Goal: Task Accomplishment & Management: Use online tool/utility

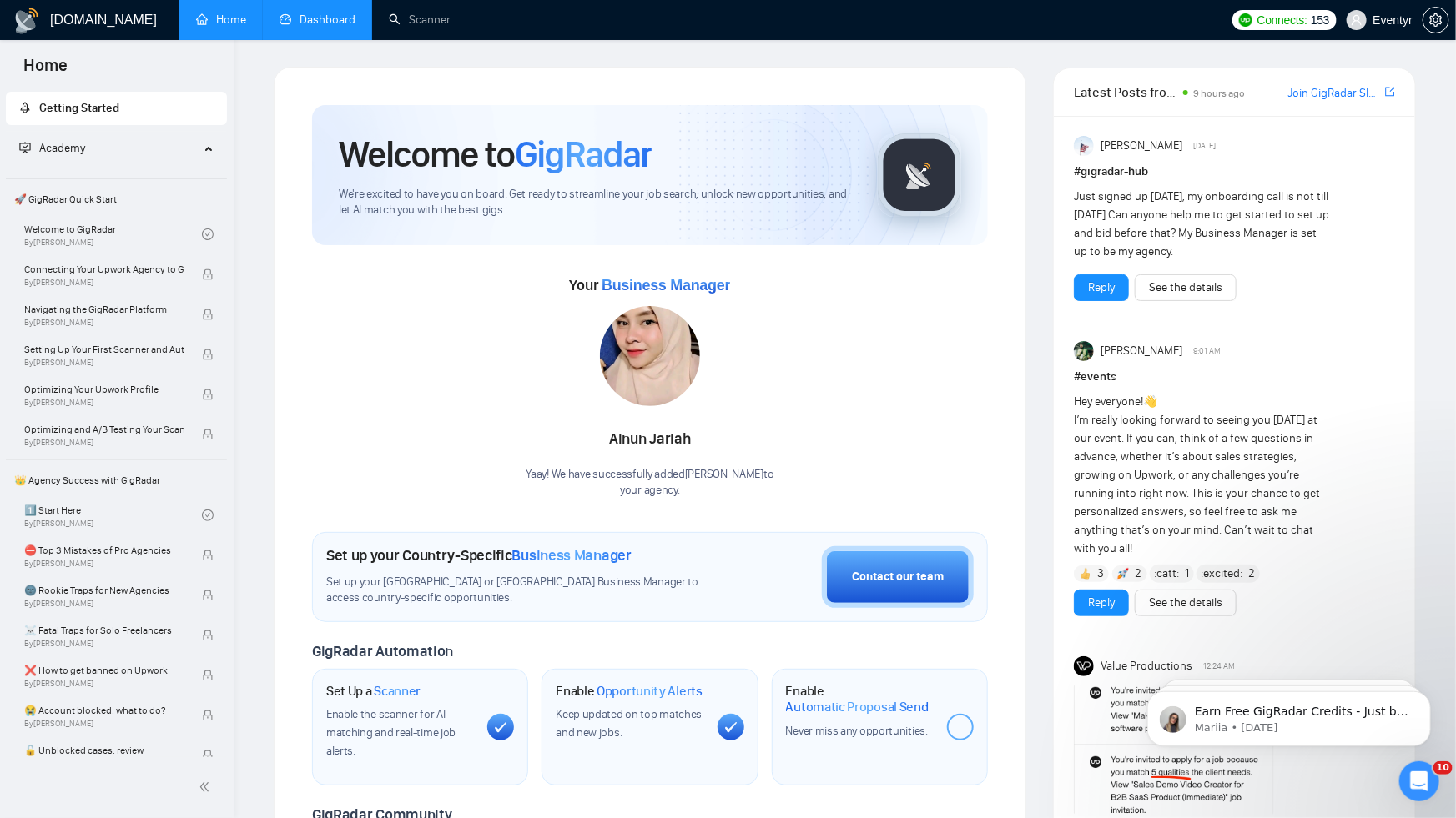
click at [327, 27] on link "Dashboard" at bounding box center [317, 19] width 76 height 14
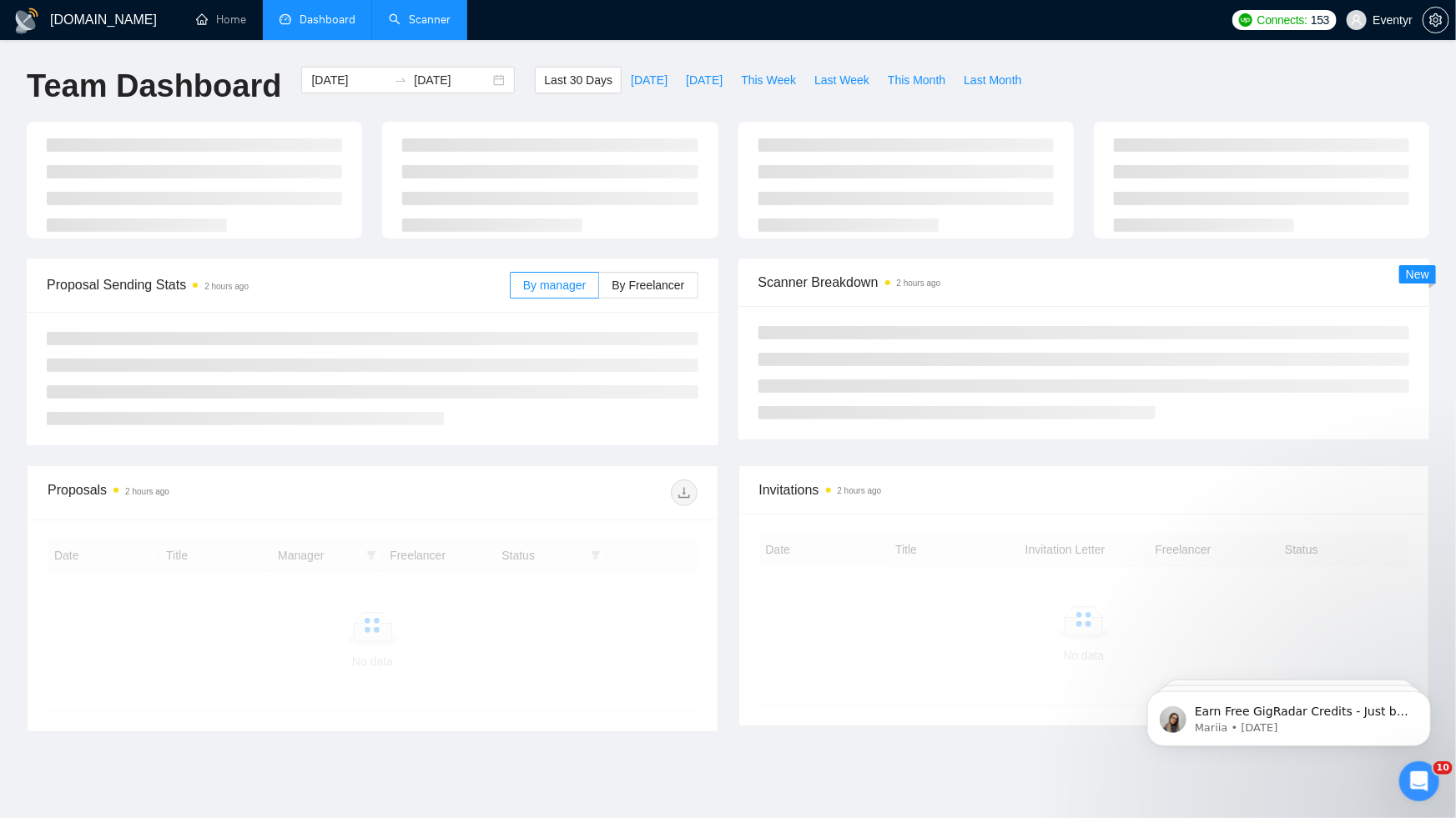
click at [406, 25] on link "Scanner" at bounding box center [419, 19] width 62 height 14
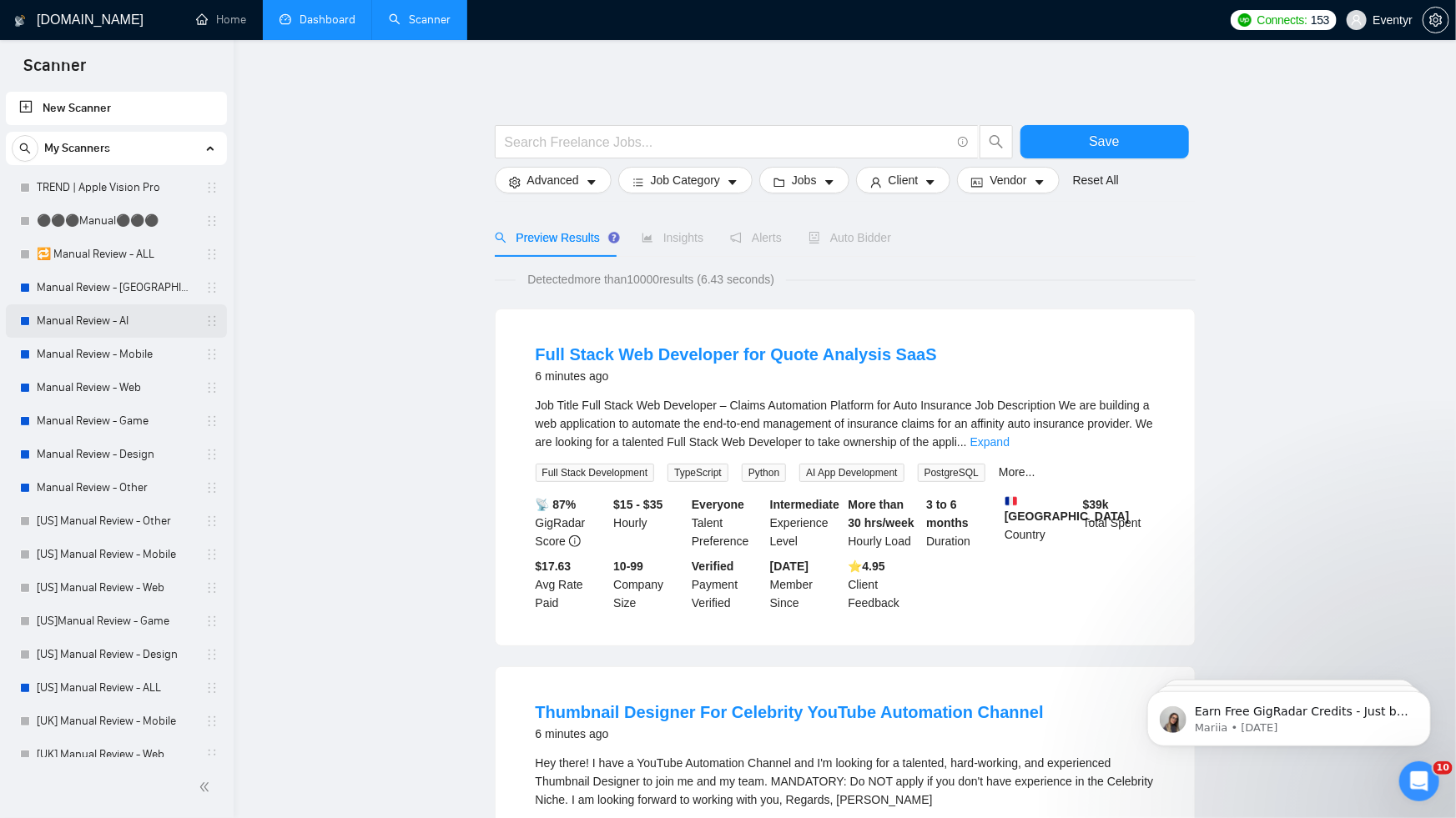
click at [108, 316] on link "Manual Review - AI" at bounding box center [116, 321] width 158 height 33
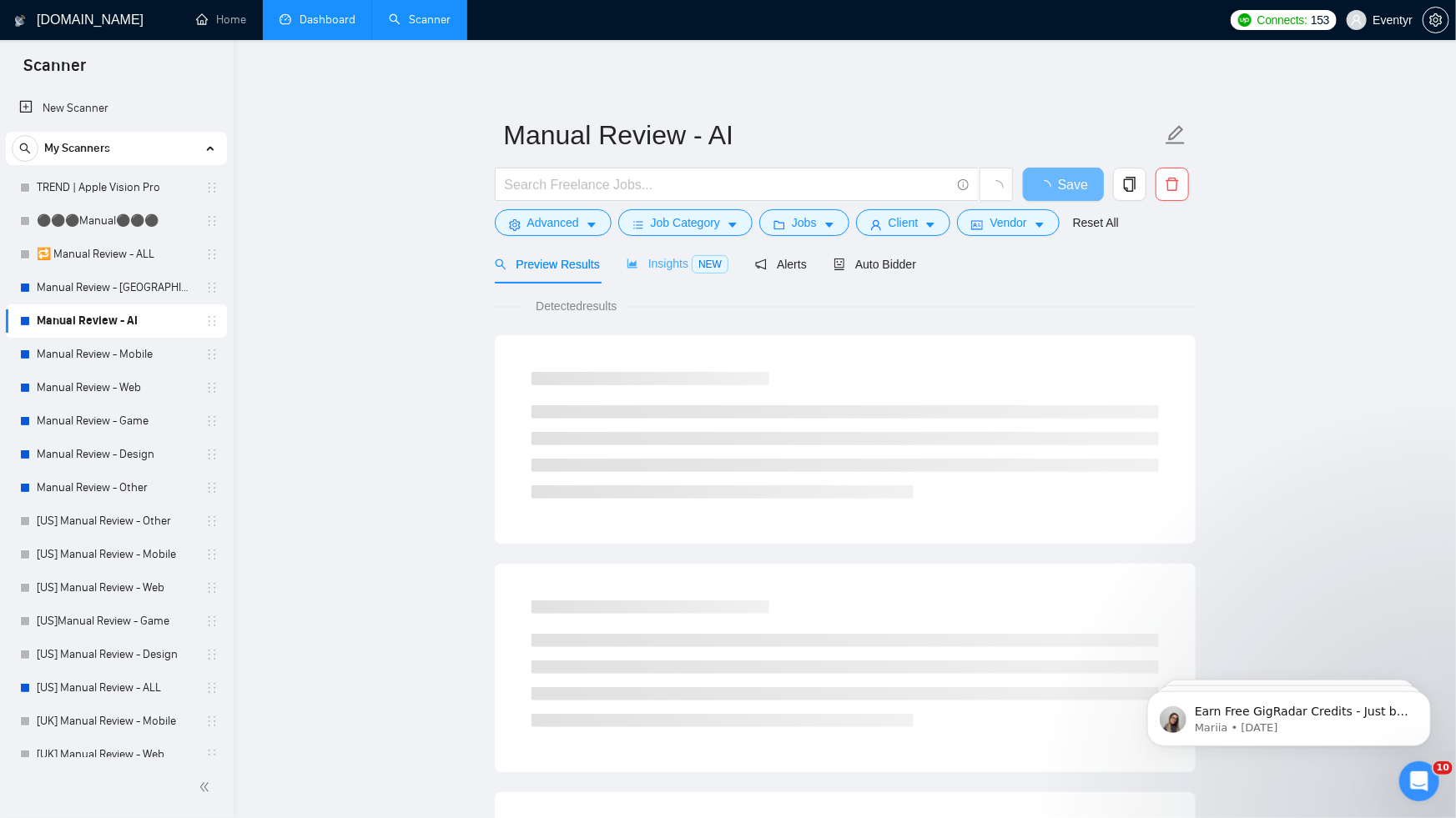
click at [641, 275] on div "Insights NEW" at bounding box center [677, 264] width 102 height 39
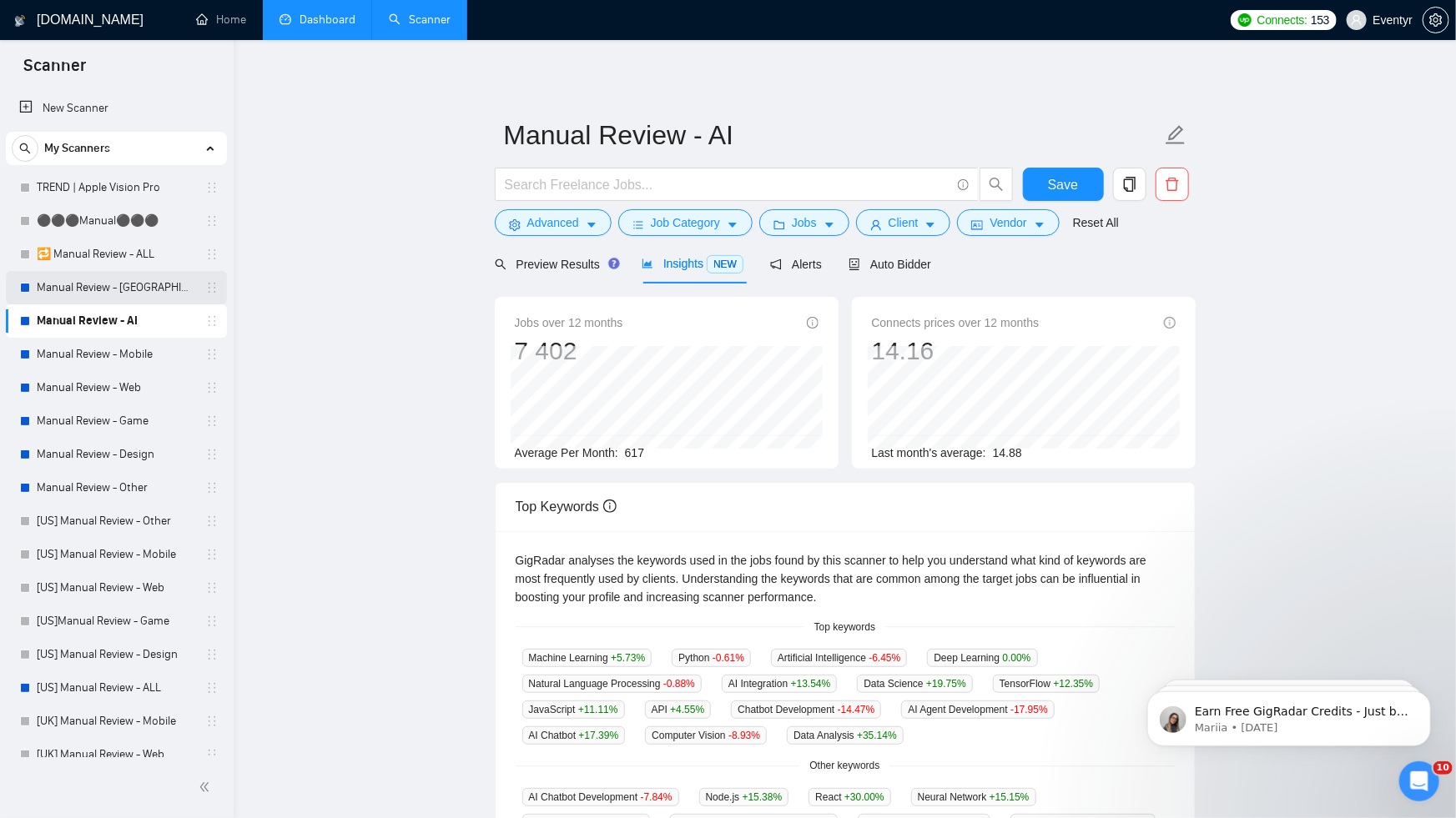
click at [135, 293] on link "Manual Review - [GEOGRAPHIC_DATA] & [GEOGRAPHIC_DATA]" at bounding box center [116, 288] width 158 height 33
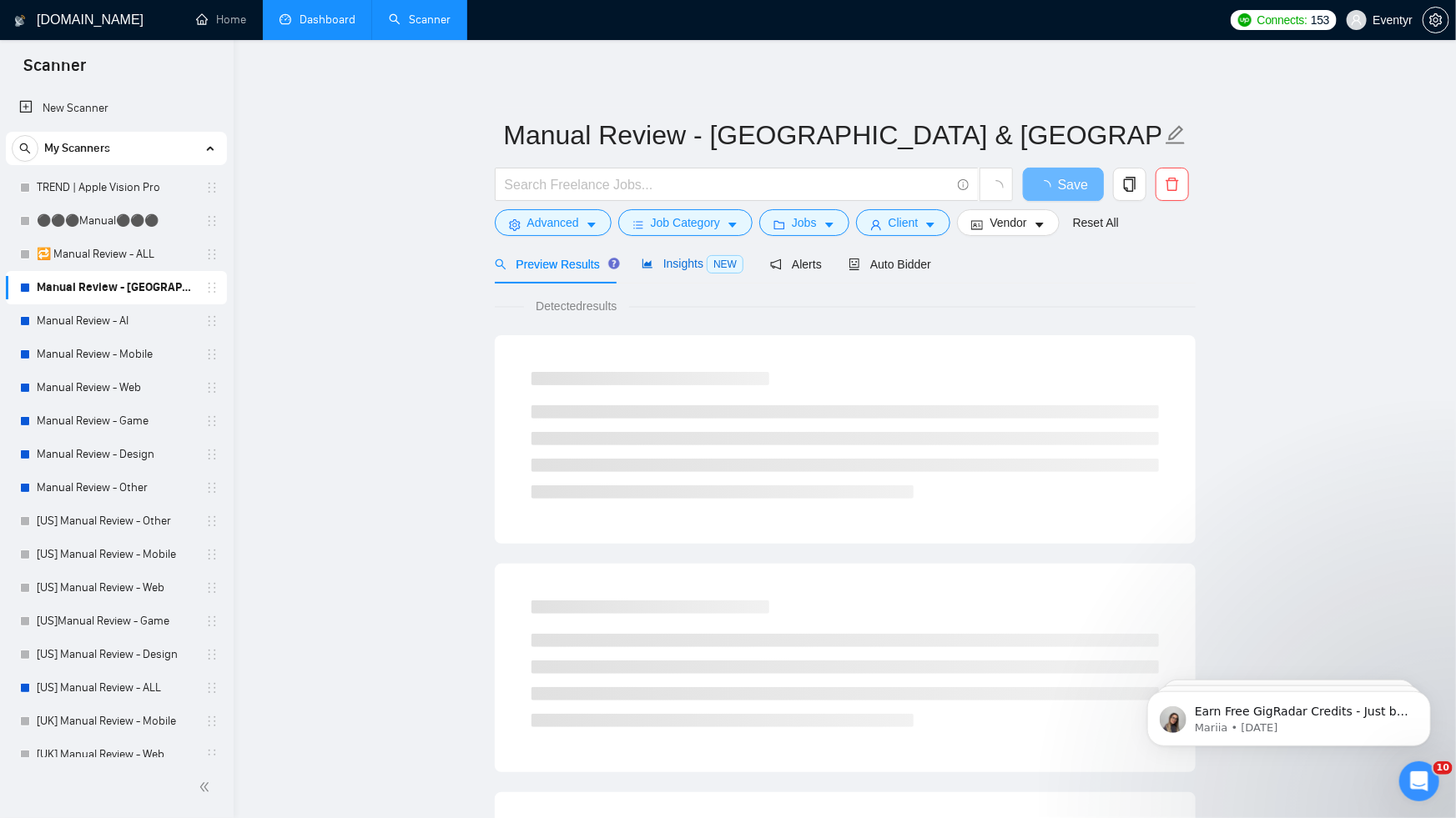
click at [682, 265] on span "Insights NEW" at bounding box center [692, 263] width 102 height 13
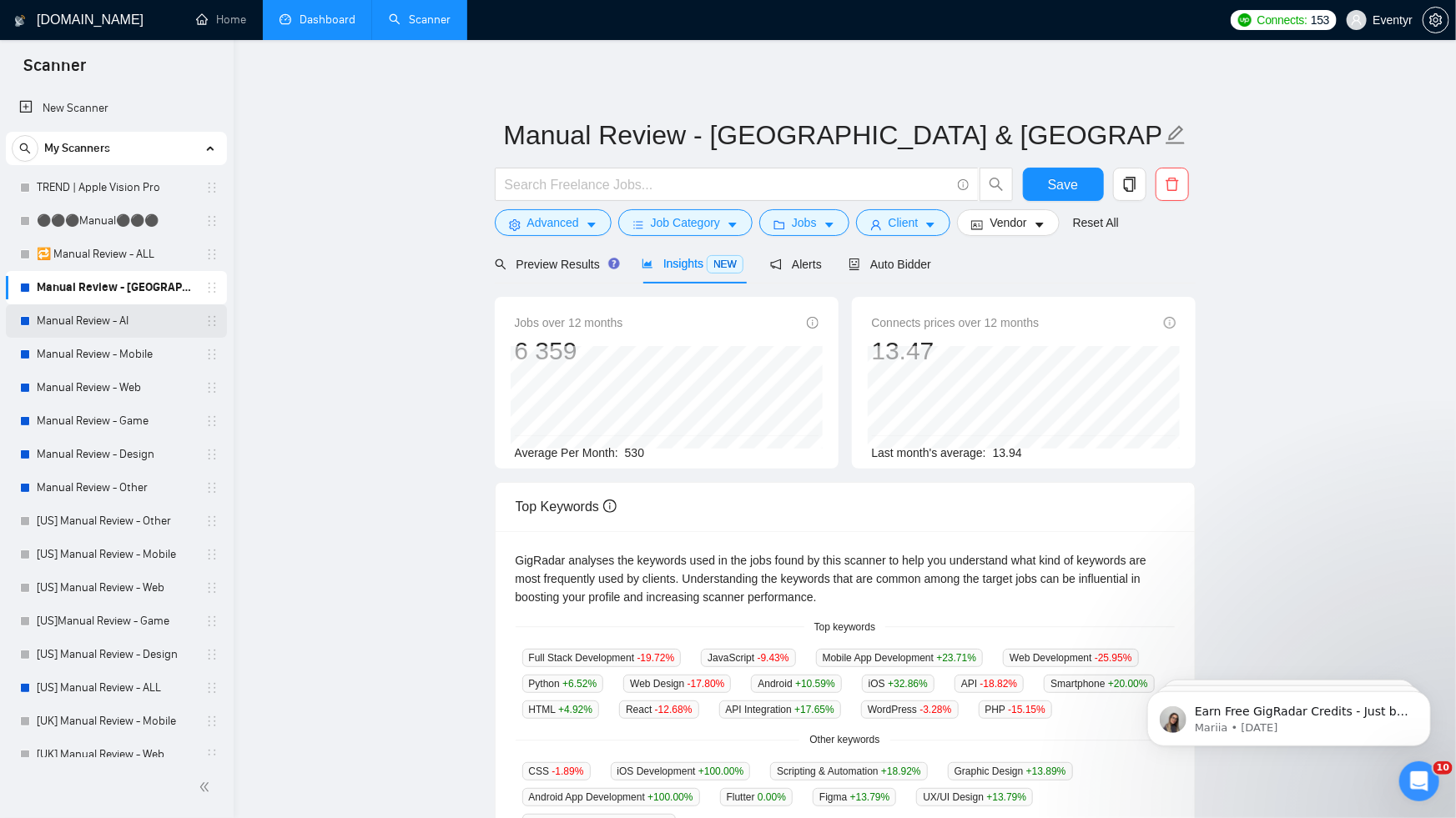
click at [124, 323] on link "Manual Review - AI" at bounding box center [116, 321] width 158 height 33
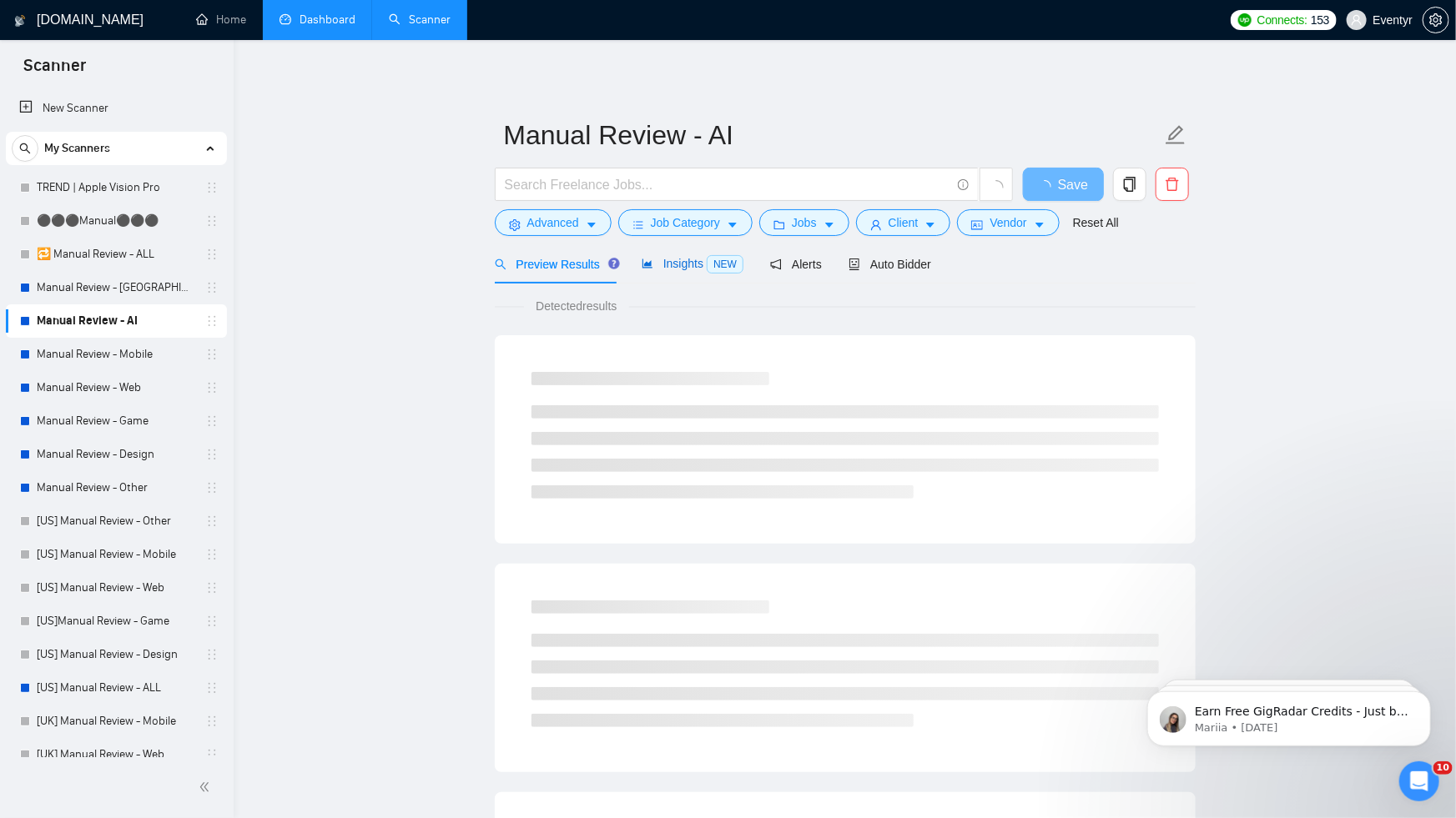
click at [692, 266] on span "Insights NEW" at bounding box center [692, 263] width 102 height 13
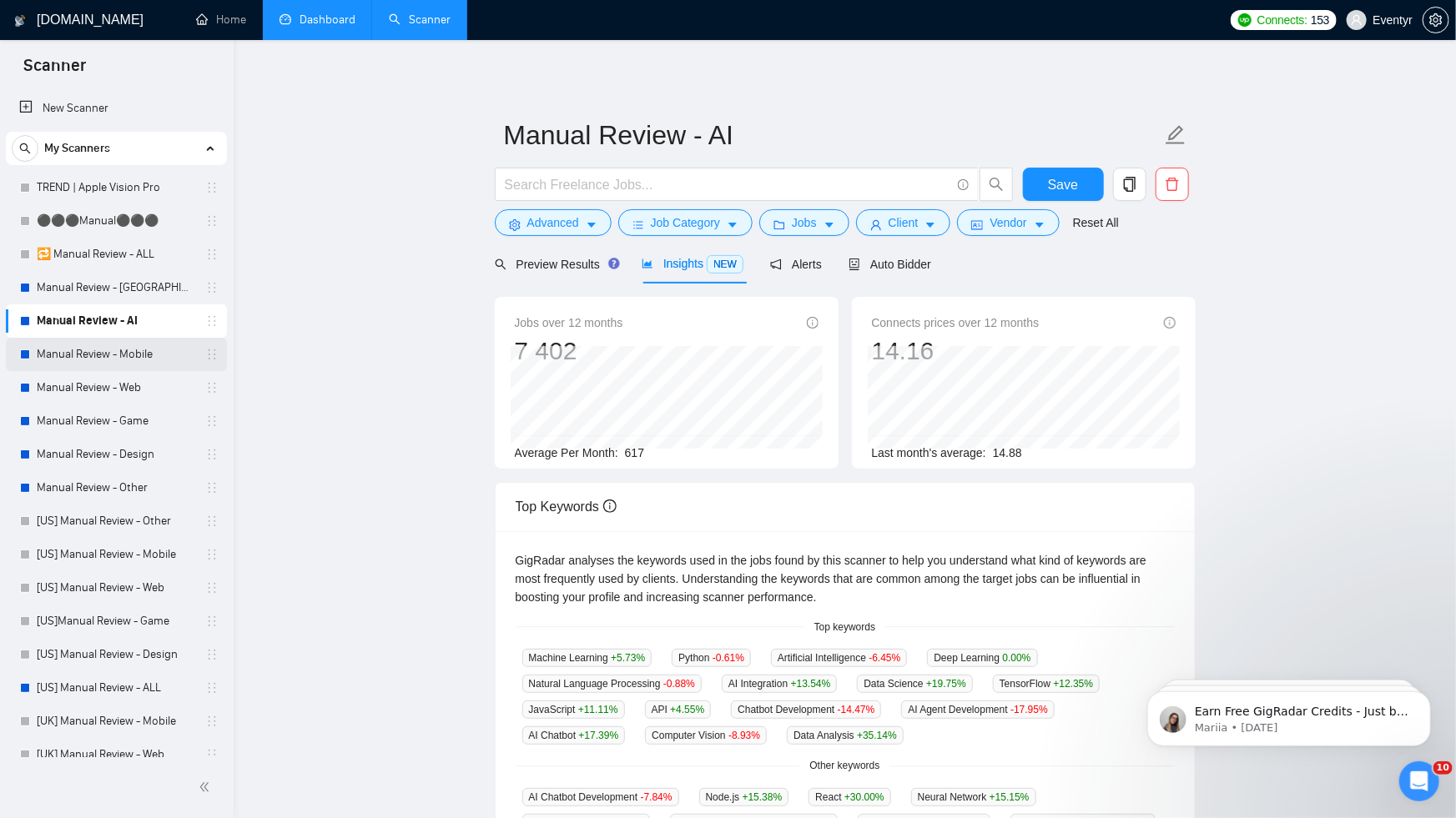
click at [138, 359] on link "Manual Review - Mobile" at bounding box center [116, 354] width 158 height 33
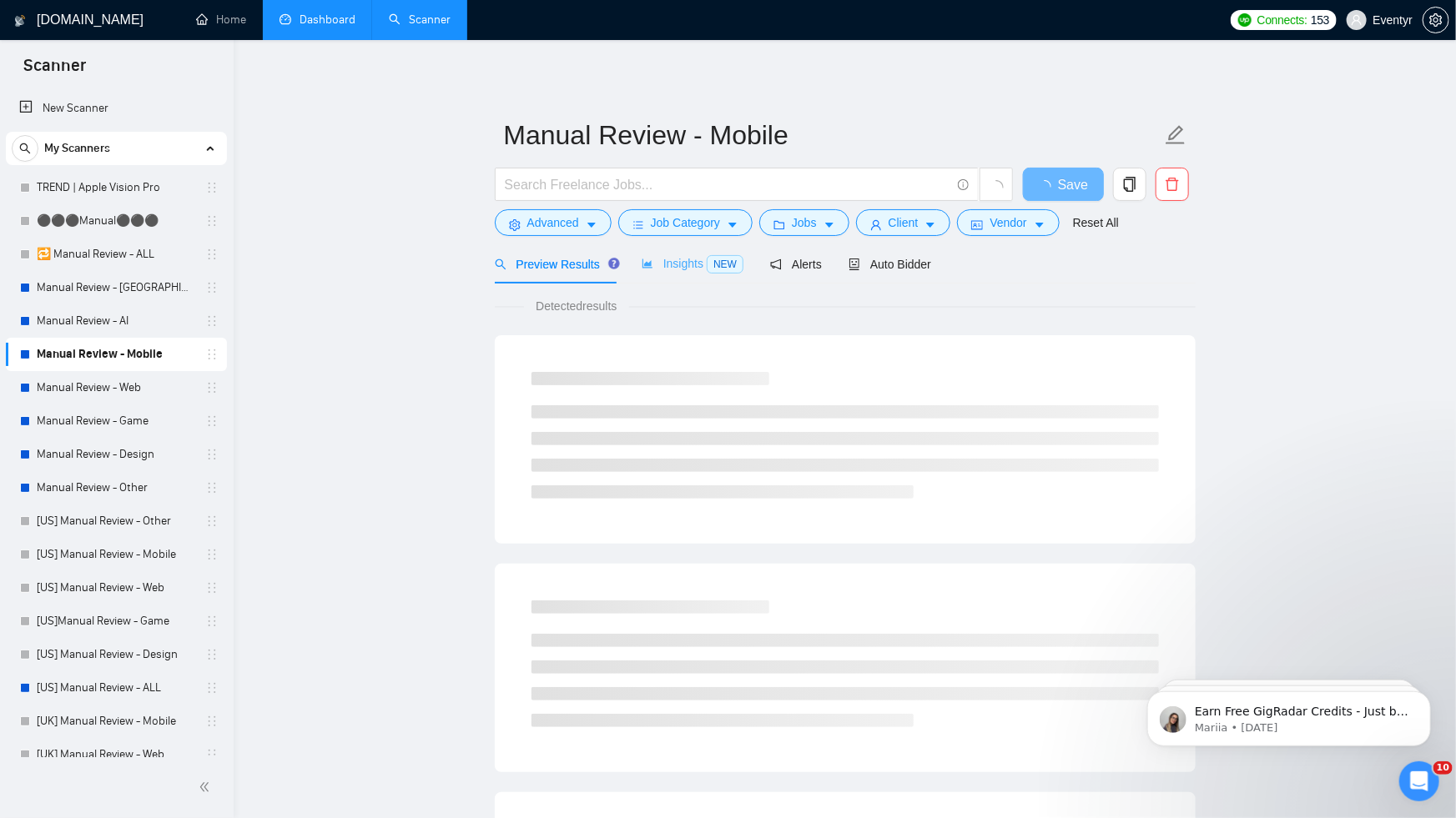
click at [668, 275] on div "Insights NEW" at bounding box center [692, 264] width 102 height 39
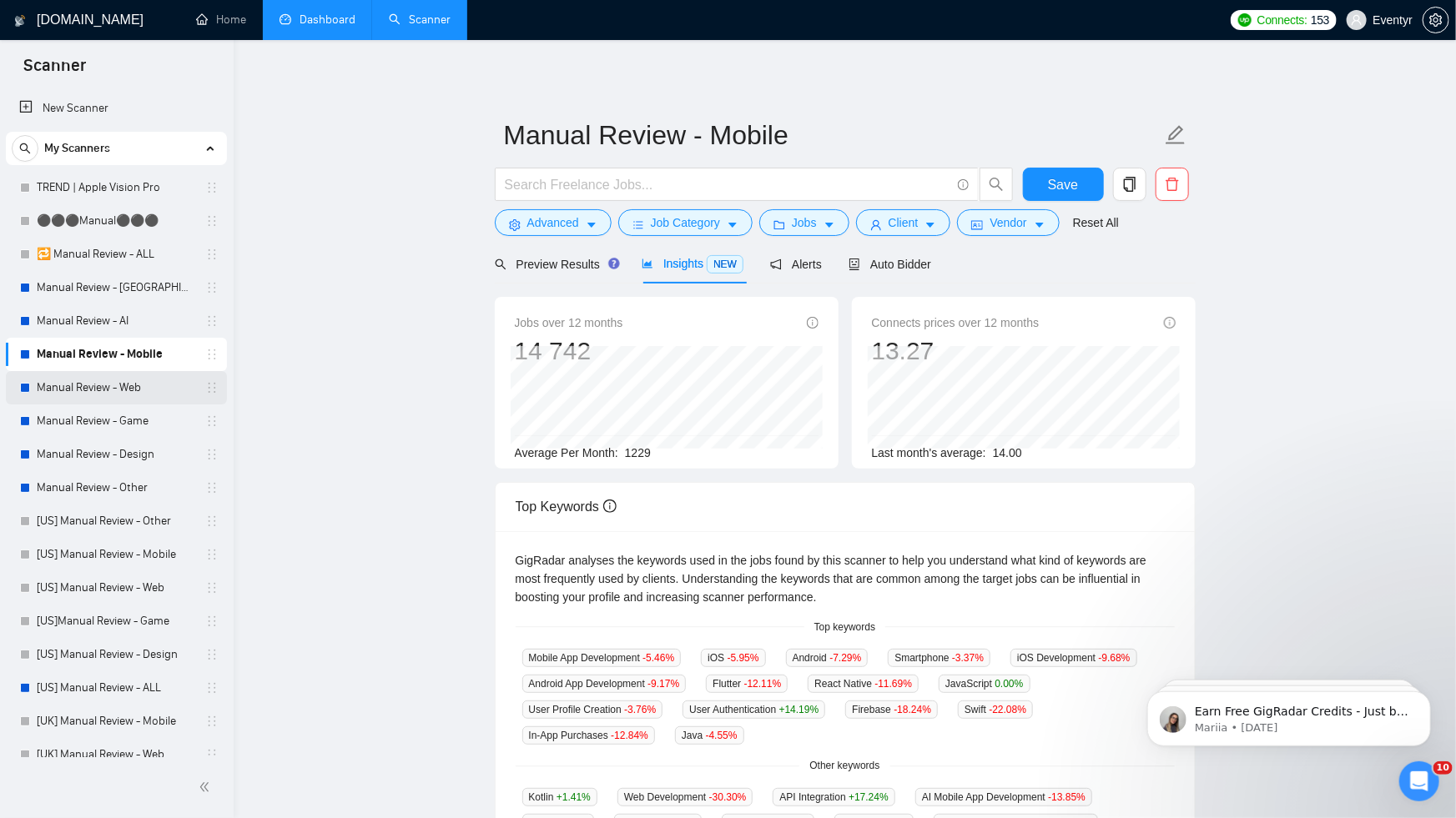
click at [117, 386] on link "Manual Review - Web" at bounding box center [116, 388] width 158 height 33
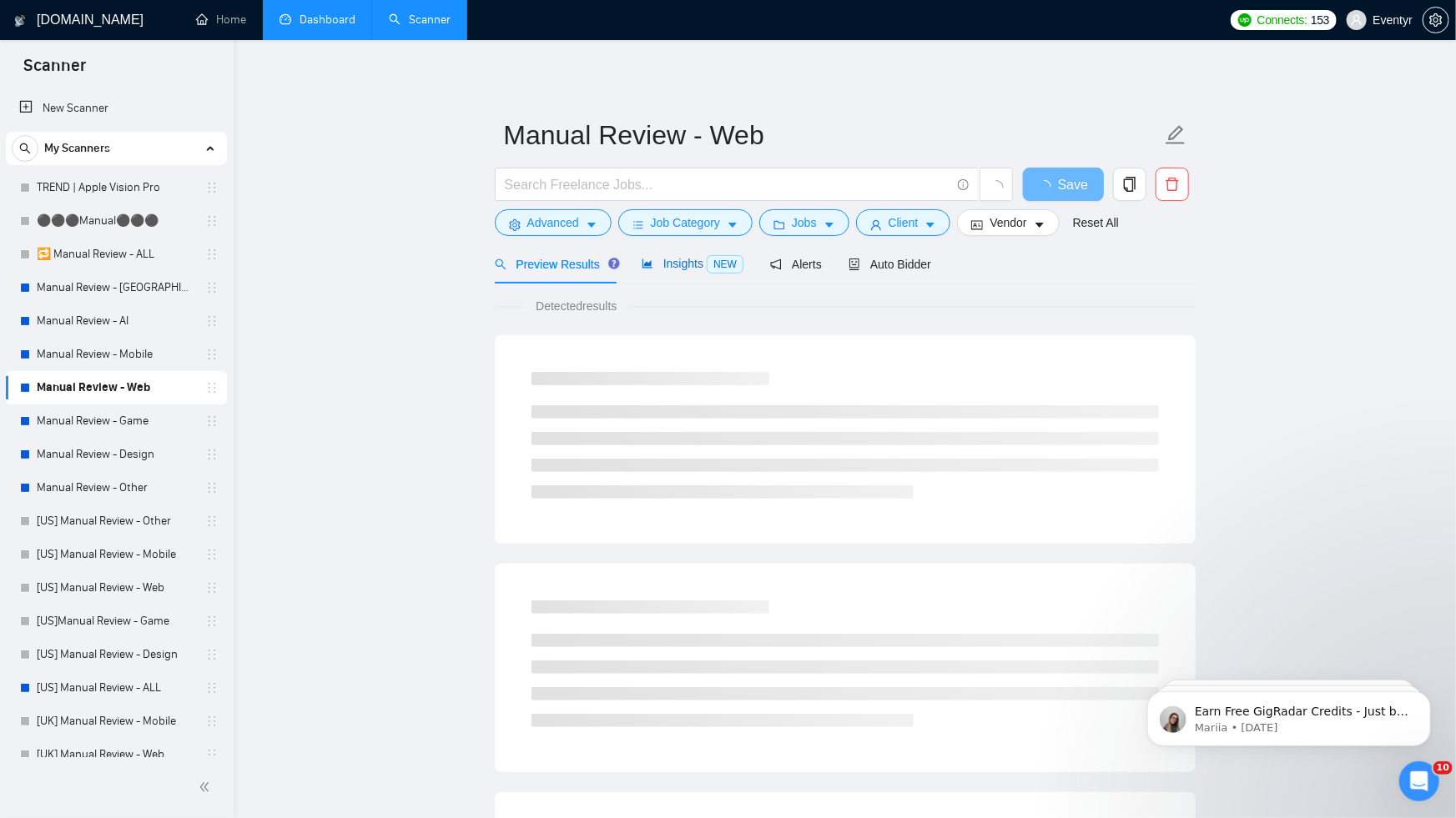
click at [696, 272] on div "Insights NEW" at bounding box center [692, 264] width 102 height 19
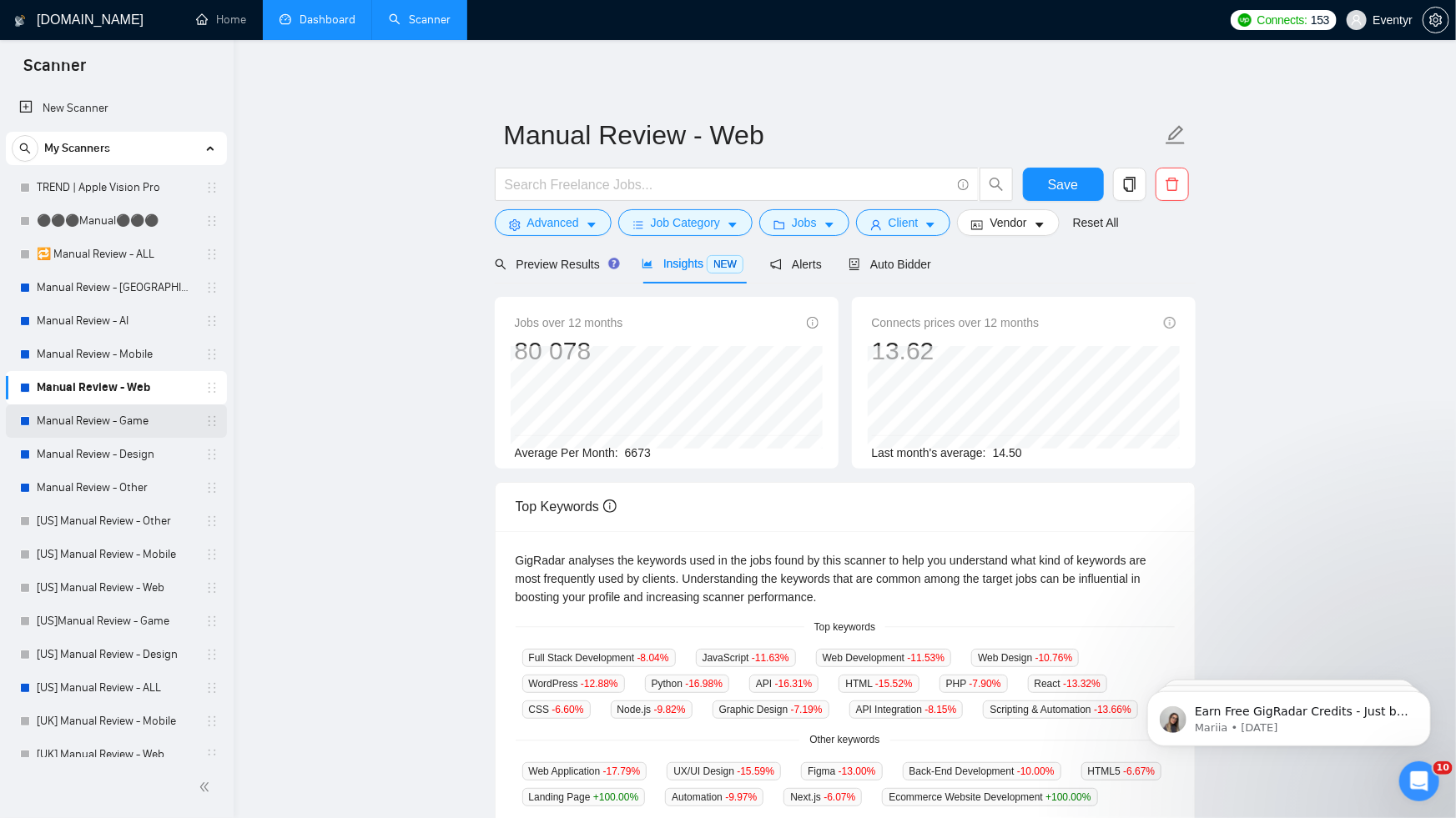
click at [126, 433] on link "Manual Review - Game" at bounding box center [116, 421] width 158 height 33
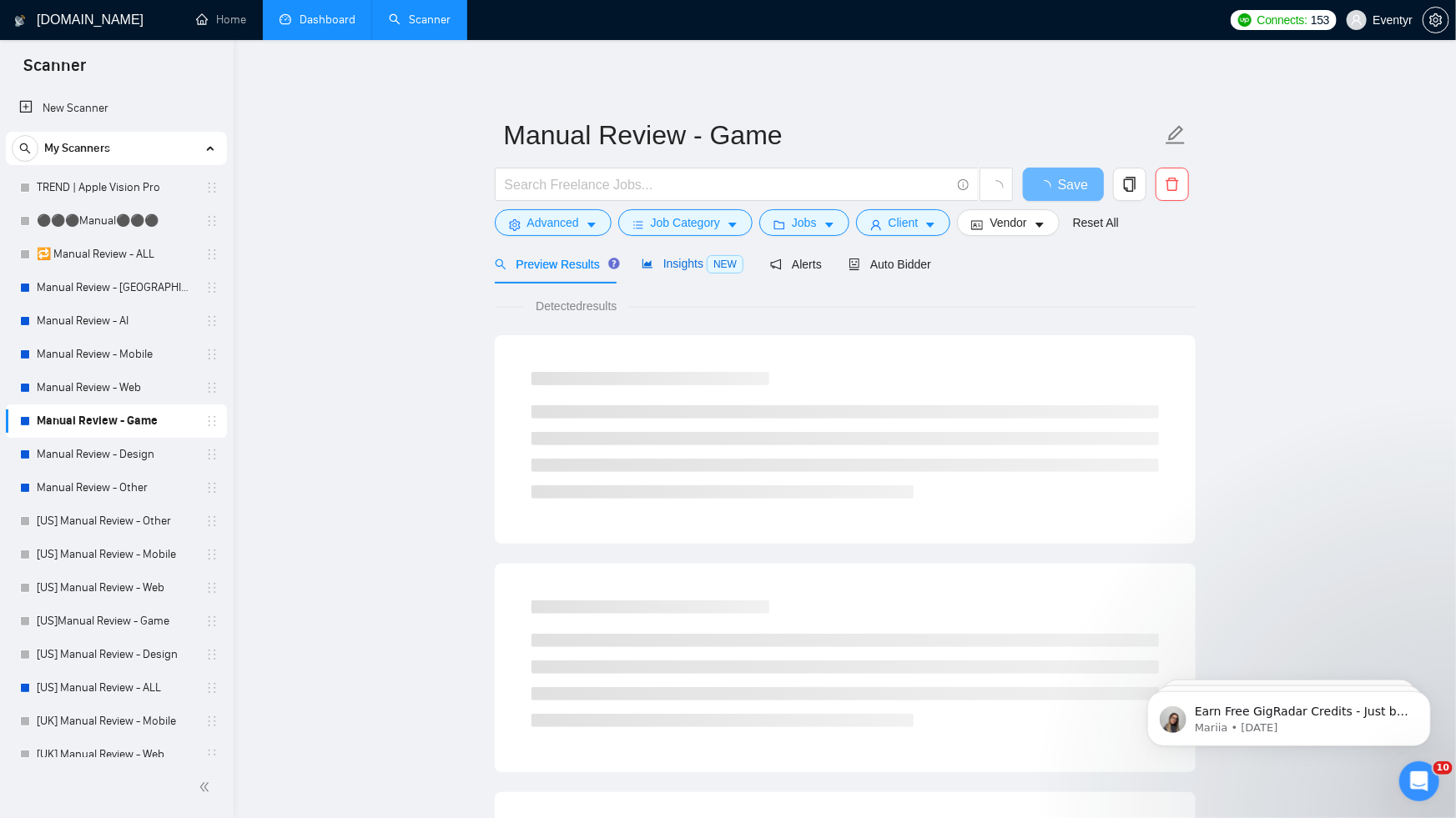
click at [684, 272] on div "Insights NEW" at bounding box center [692, 264] width 102 height 19
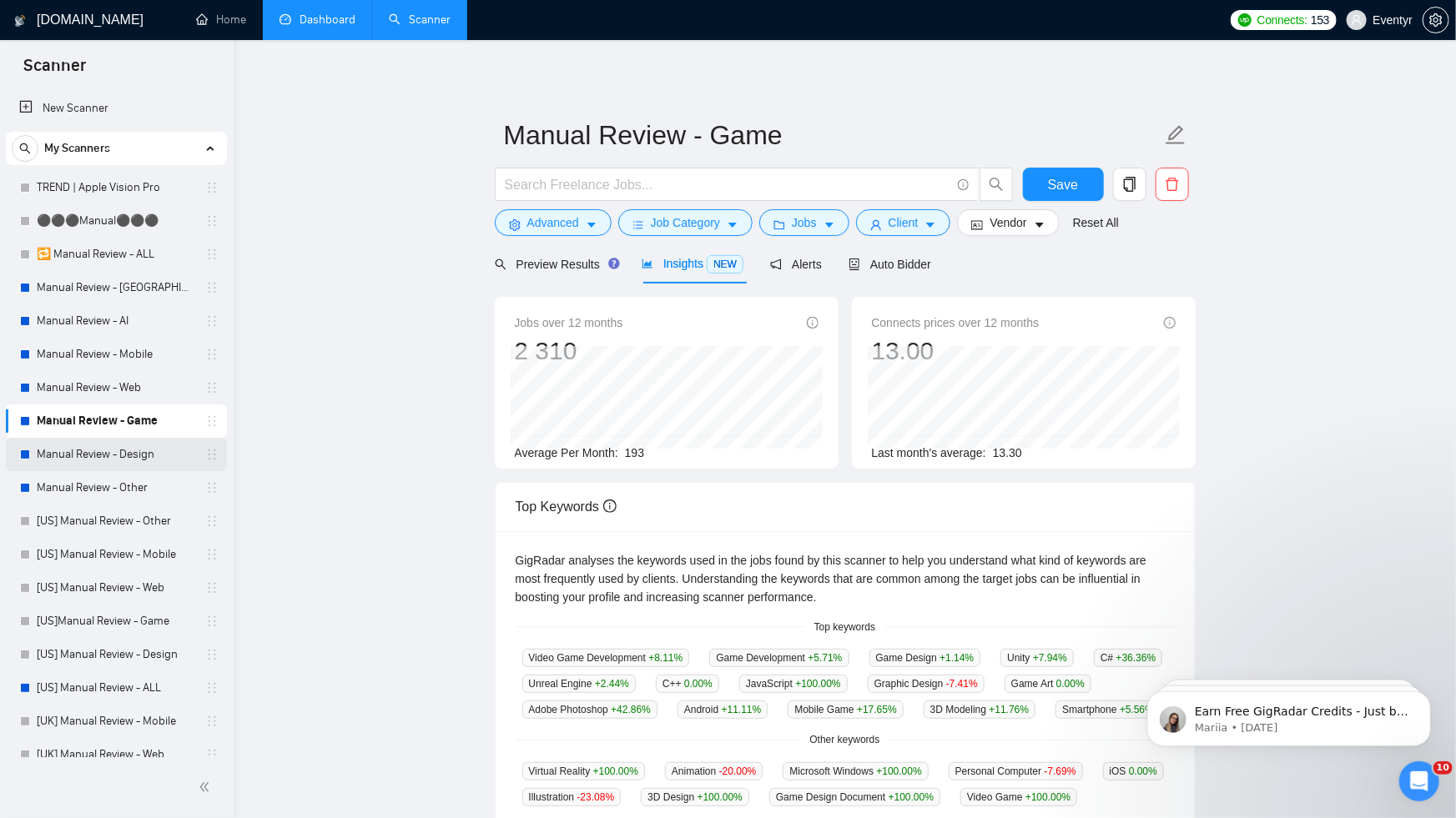
click at [131, 465] on link "Manual Review - Design" at bounding box center [116, 454] width 158 height 33
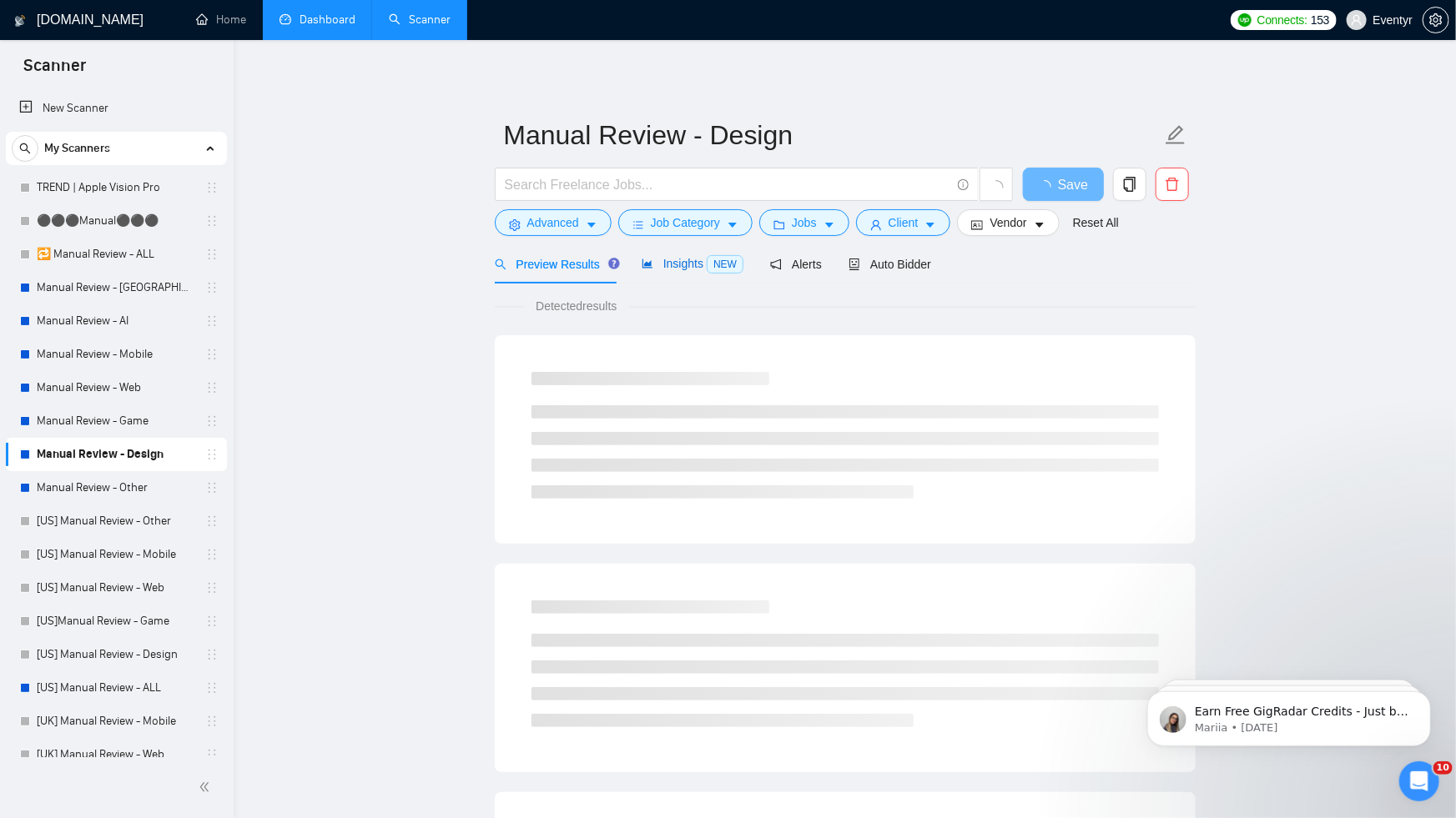
click at [654, 264] on span "Insights NEW" at bounding box center [692, 263] width 102 height 13
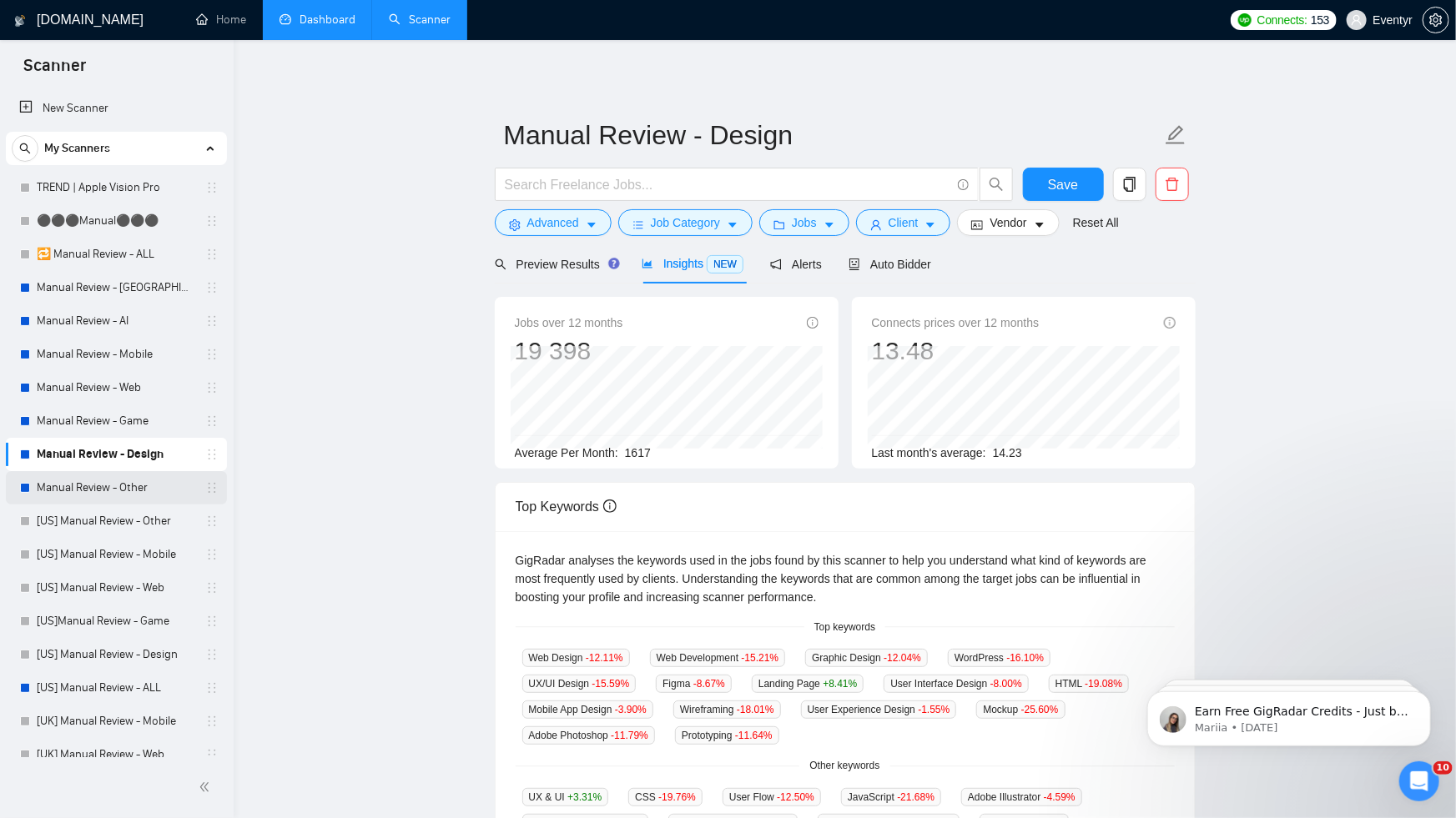
click at [126, 473] on link "Manual Review - Other" at bounding box center [116, 488] width 158 height 33
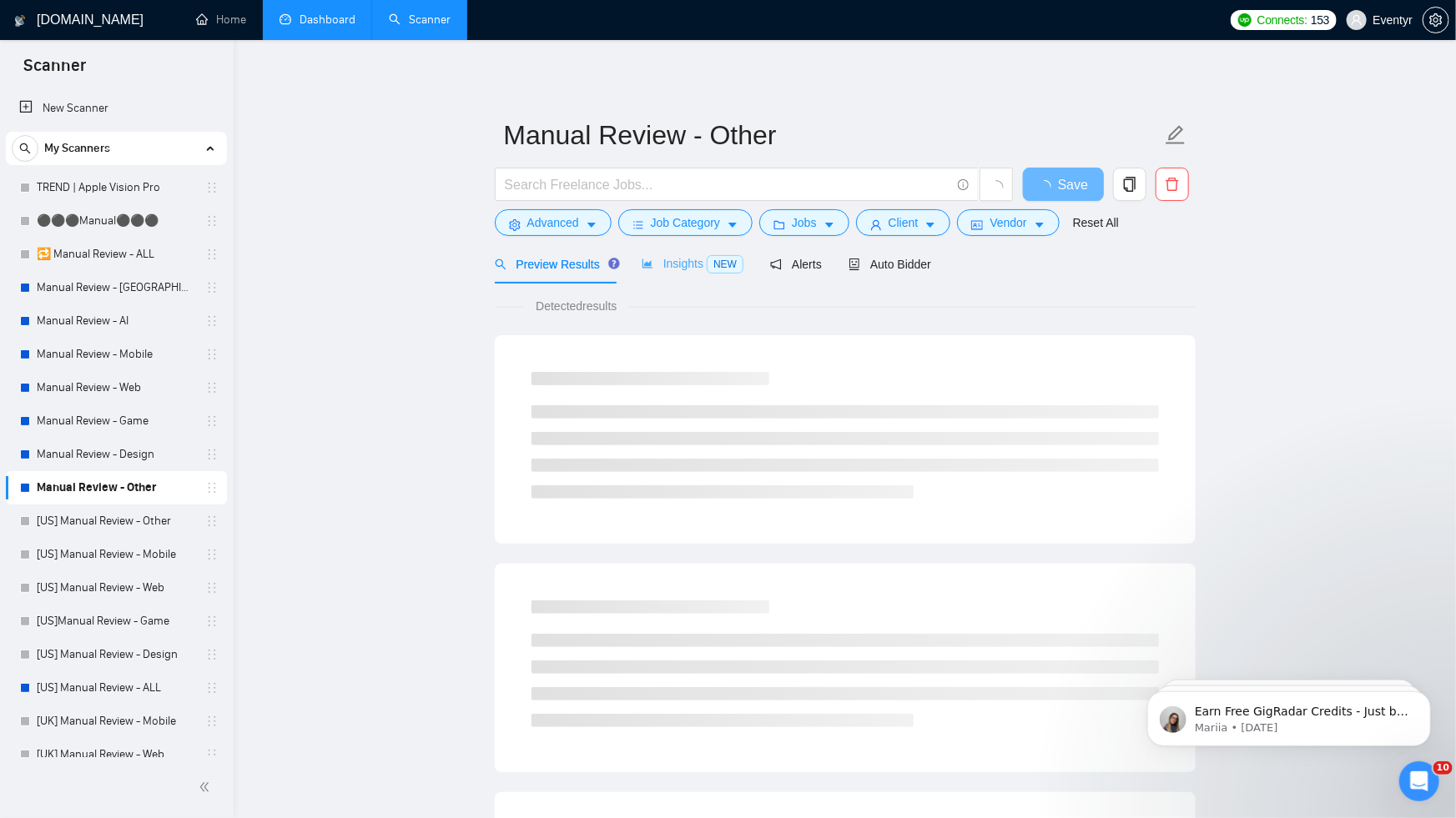
click at [643, 275] on div "Insights NEW" at bounding box center [692, 264] width 102 height 39
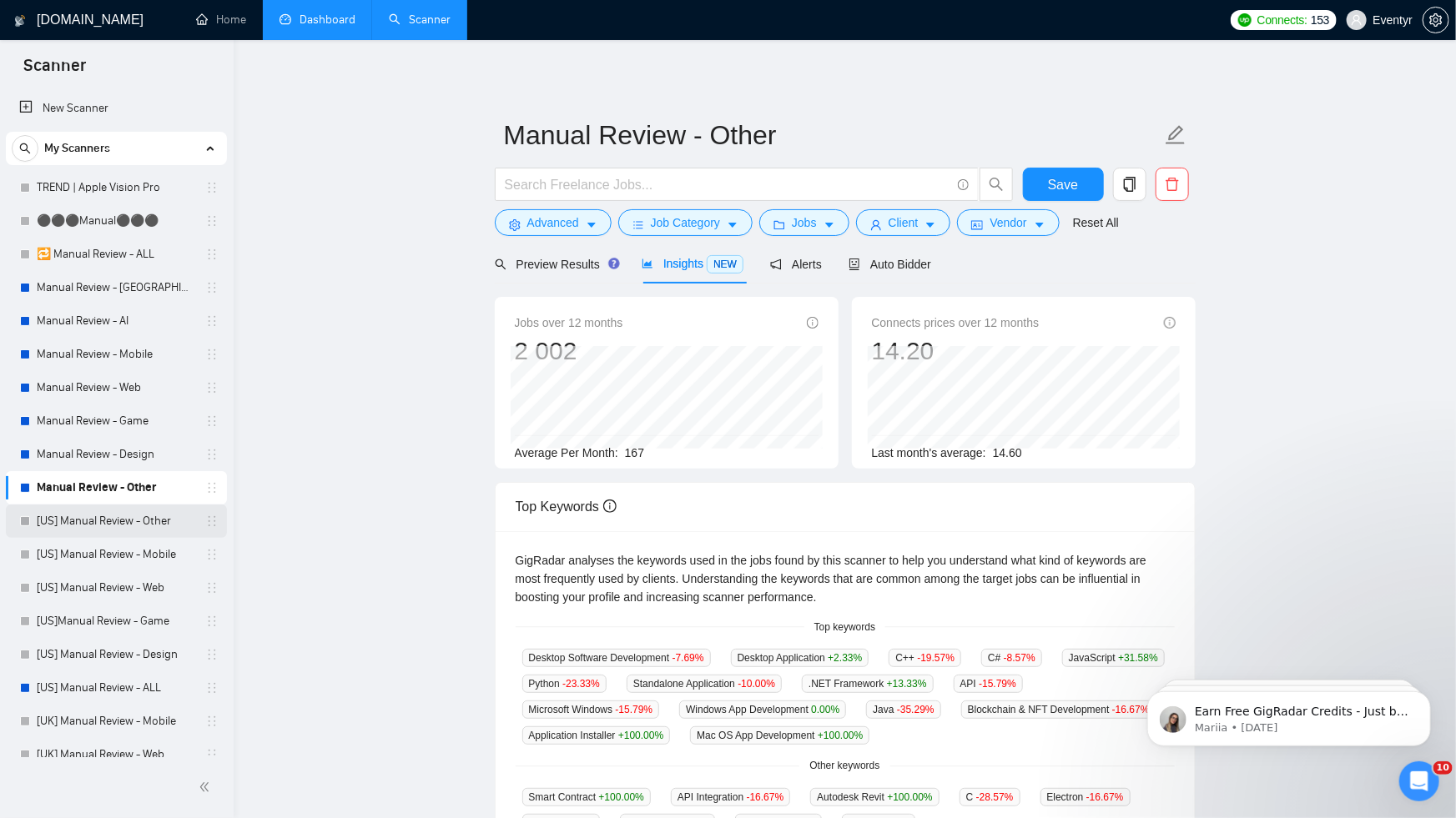
scroll to position [138, 0]
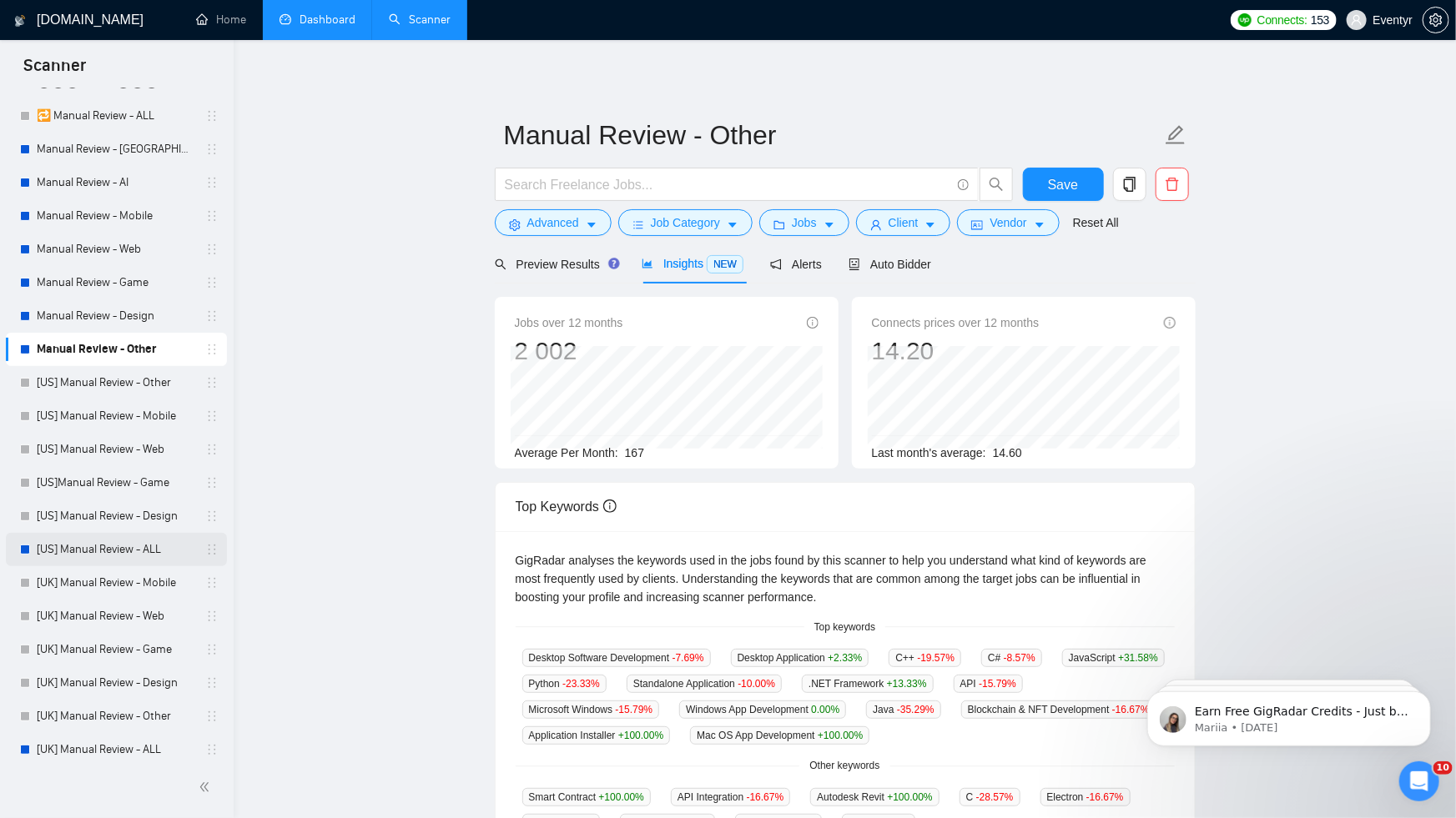
click at [97, 548] on link "[US] Manual Review - ALL" at bounding box center [116, 550] width 158 height 33
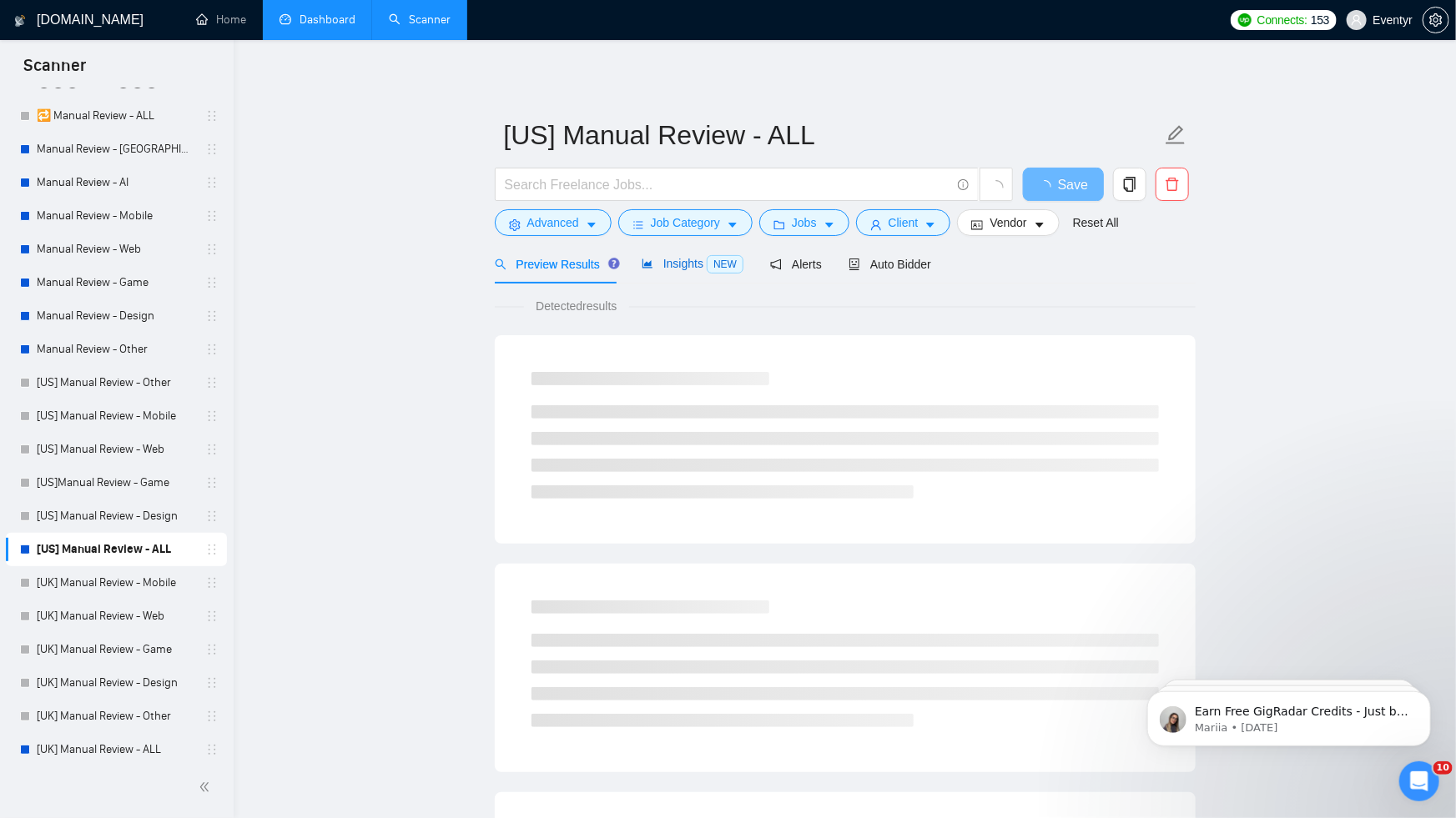
click at [665, 271] on span "Insights NEW" at bounding box center [692, 263] width 102 height 13
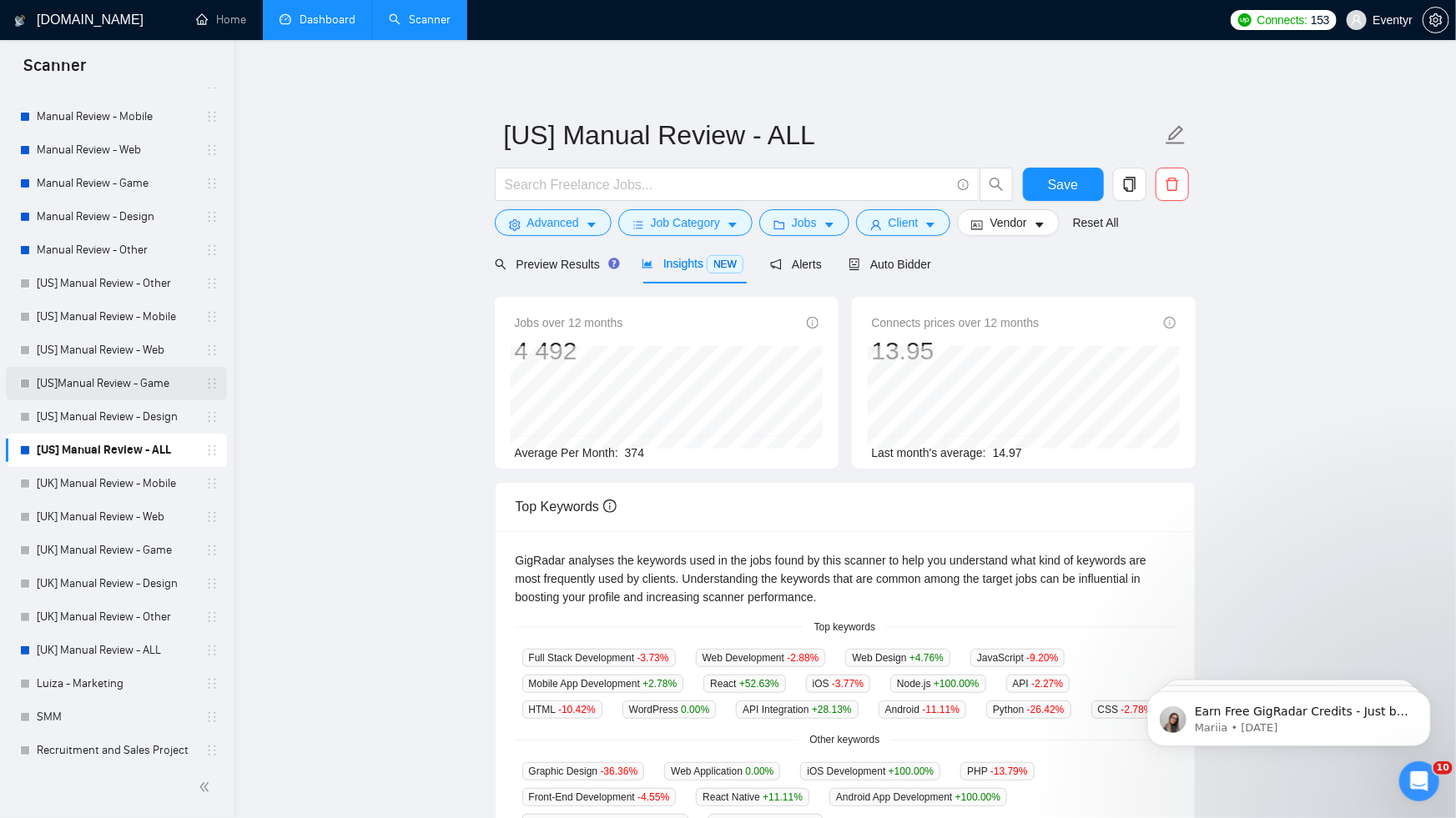
scroll to position [248, 0]
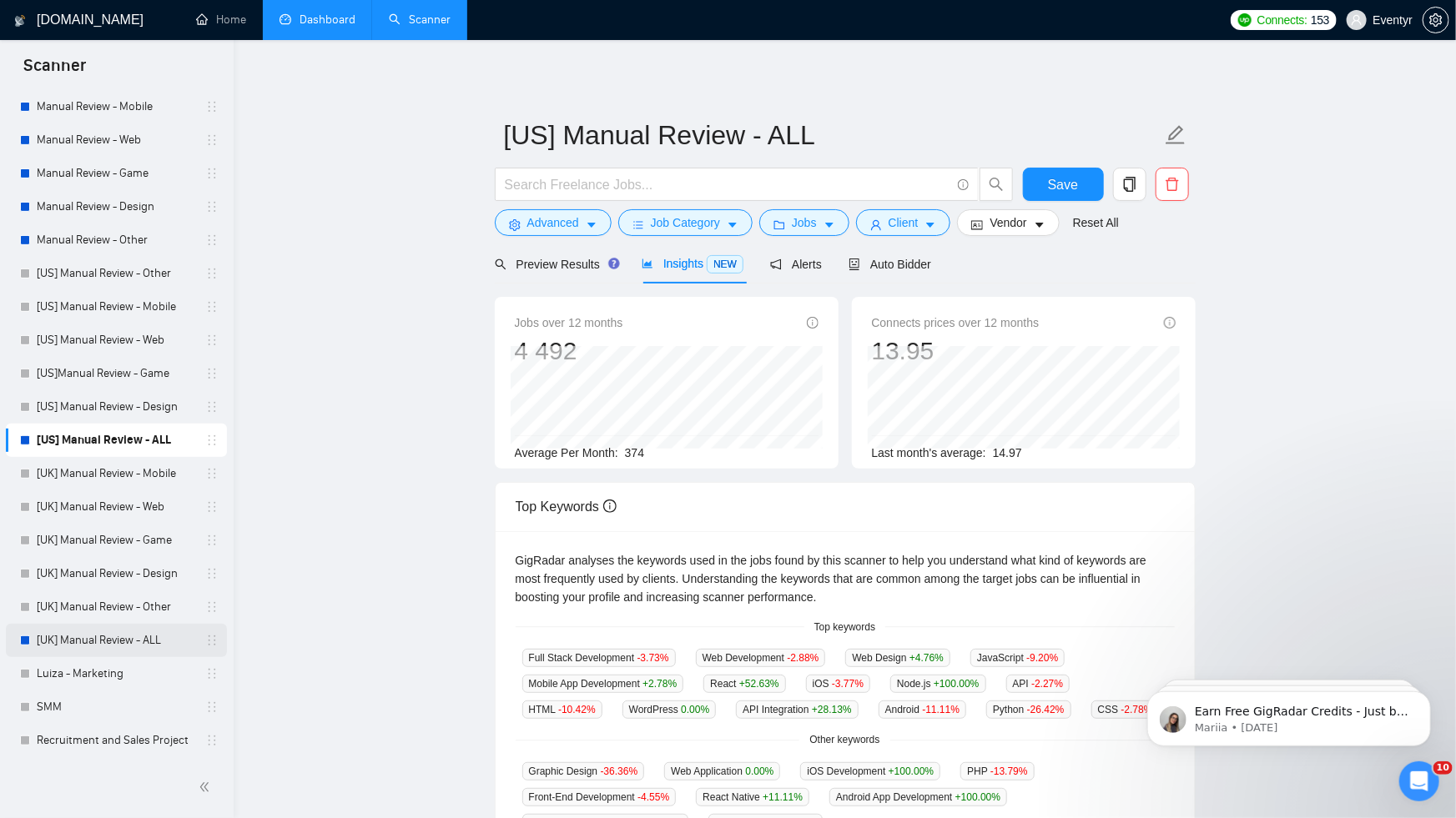
click at [129, 641] on link "[UK] Manual Review - ALL" at bounding box center [116, 640] width 158 height 33
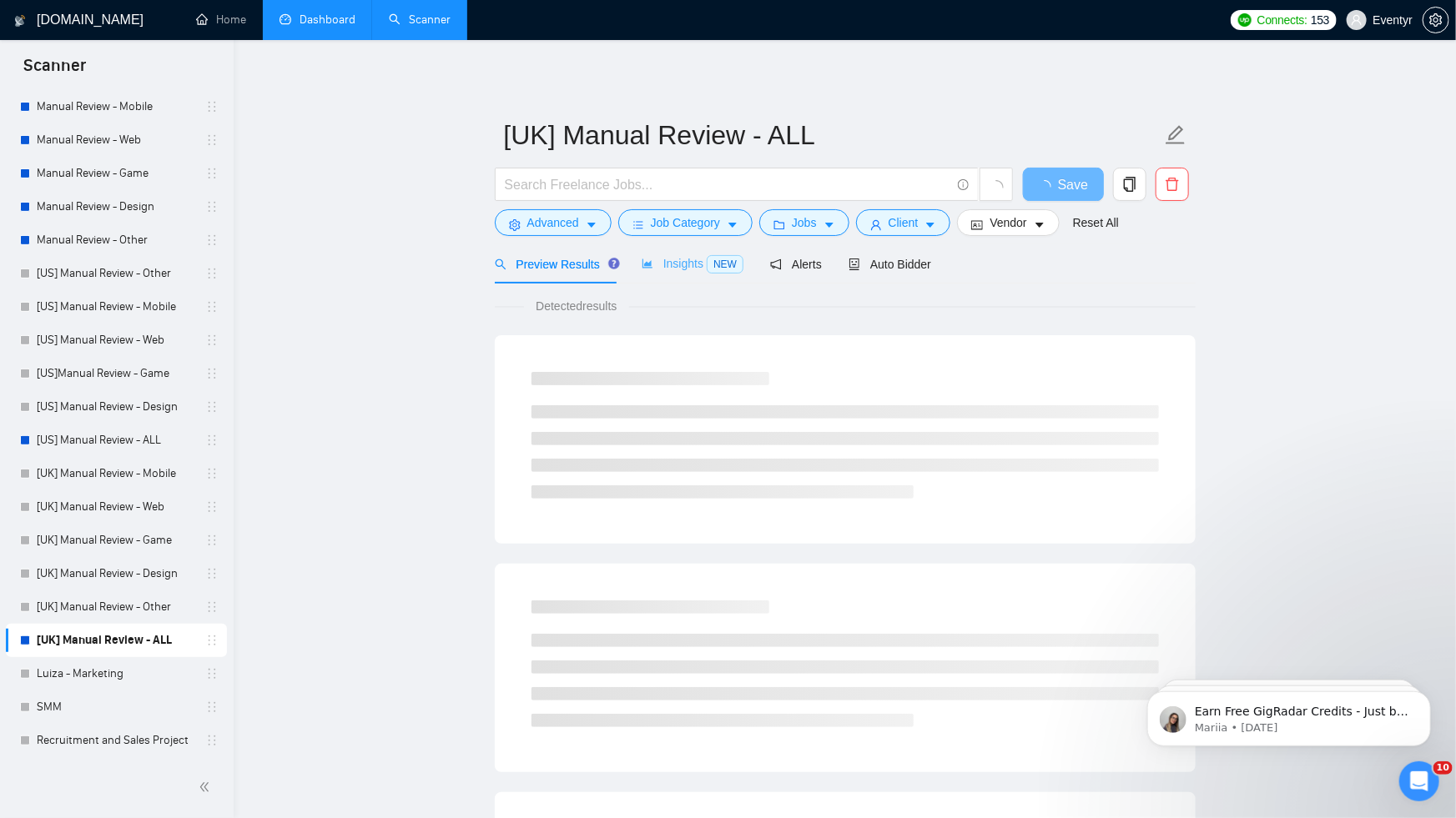
click at [685, 278] on div "Insights NEW" at bounding box center [692, 264] width 102 height 39
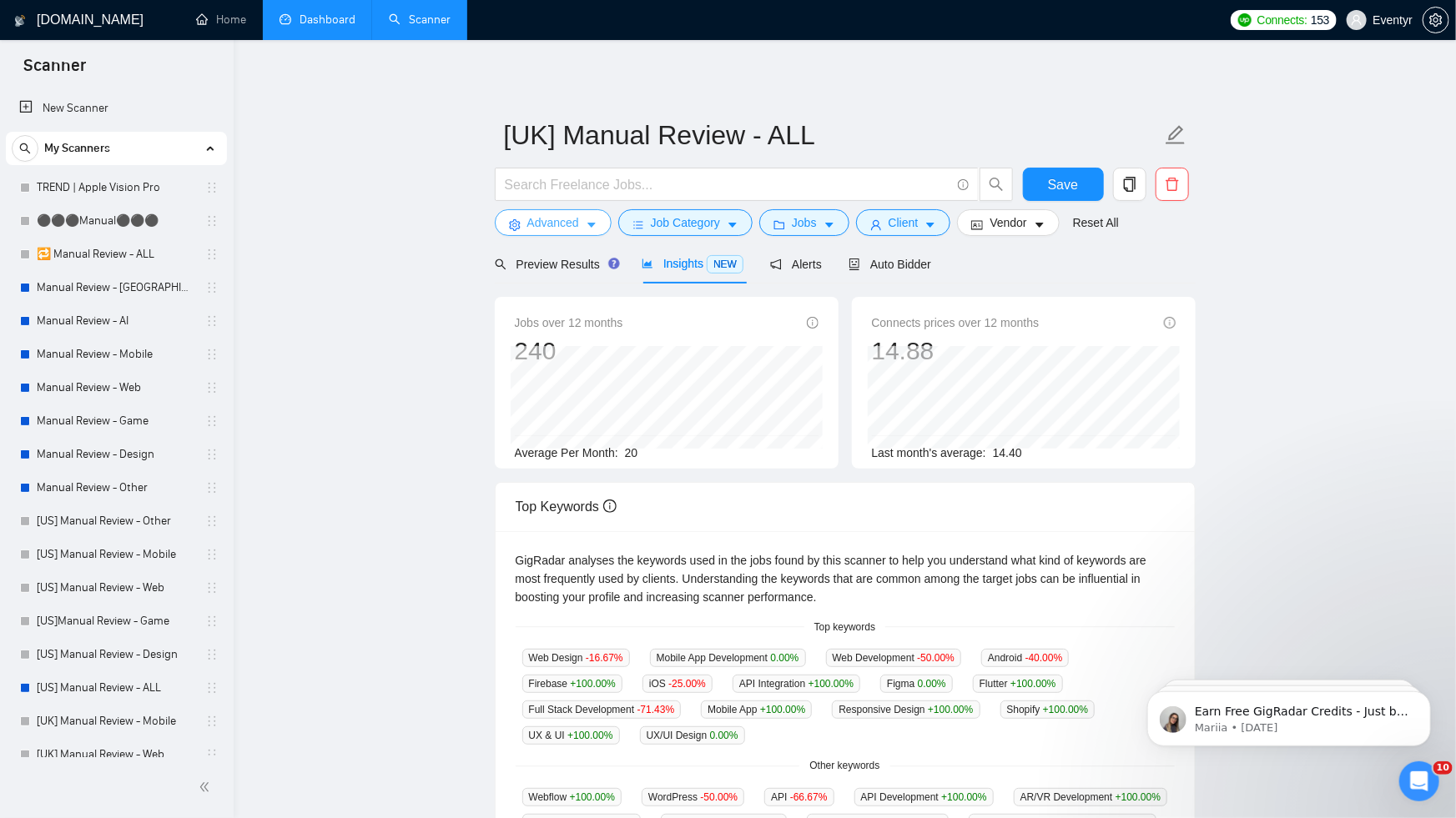
click at [582, 226] on button "Advanced" at bounding box center [553, 223] width 117 height 27
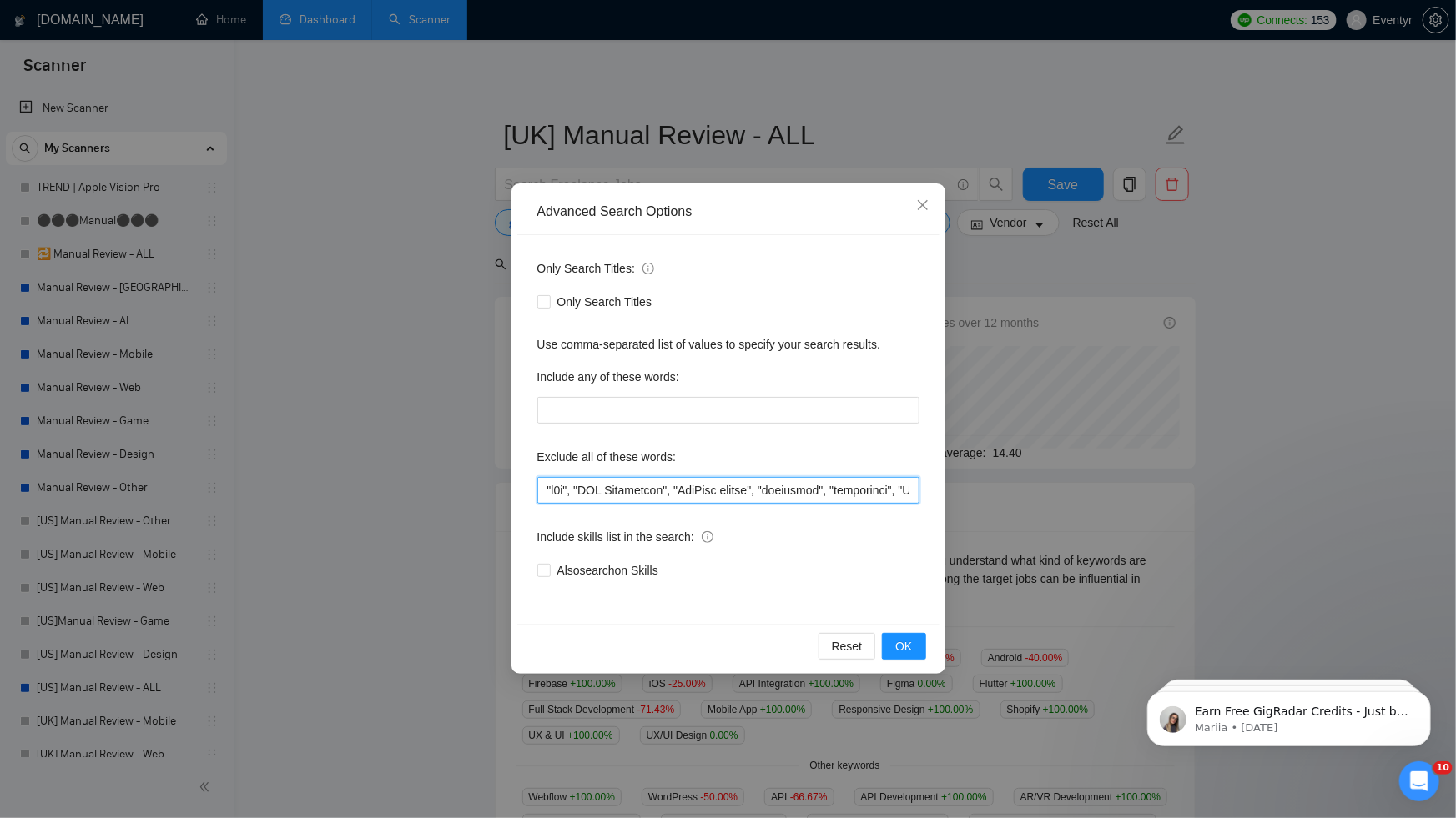
click at [574, 493] on input "text" at bounding box center [728, 490] width 382 height 27
drag, startPoint x: 574, startPoint y: 493, endPoint x: 855, endPoint y: 493, distance: 281.0
click at [855, 493] on input "text" at bounding box center [728, 490] width 382 height 27
click at [721, 493] on input "text" at bounding box center [728, 490] width 382 height 27
drag, startPoint x: 721, startPoint y: 493, endPoint x: 923, endPoint y: 488, distance: 202.1
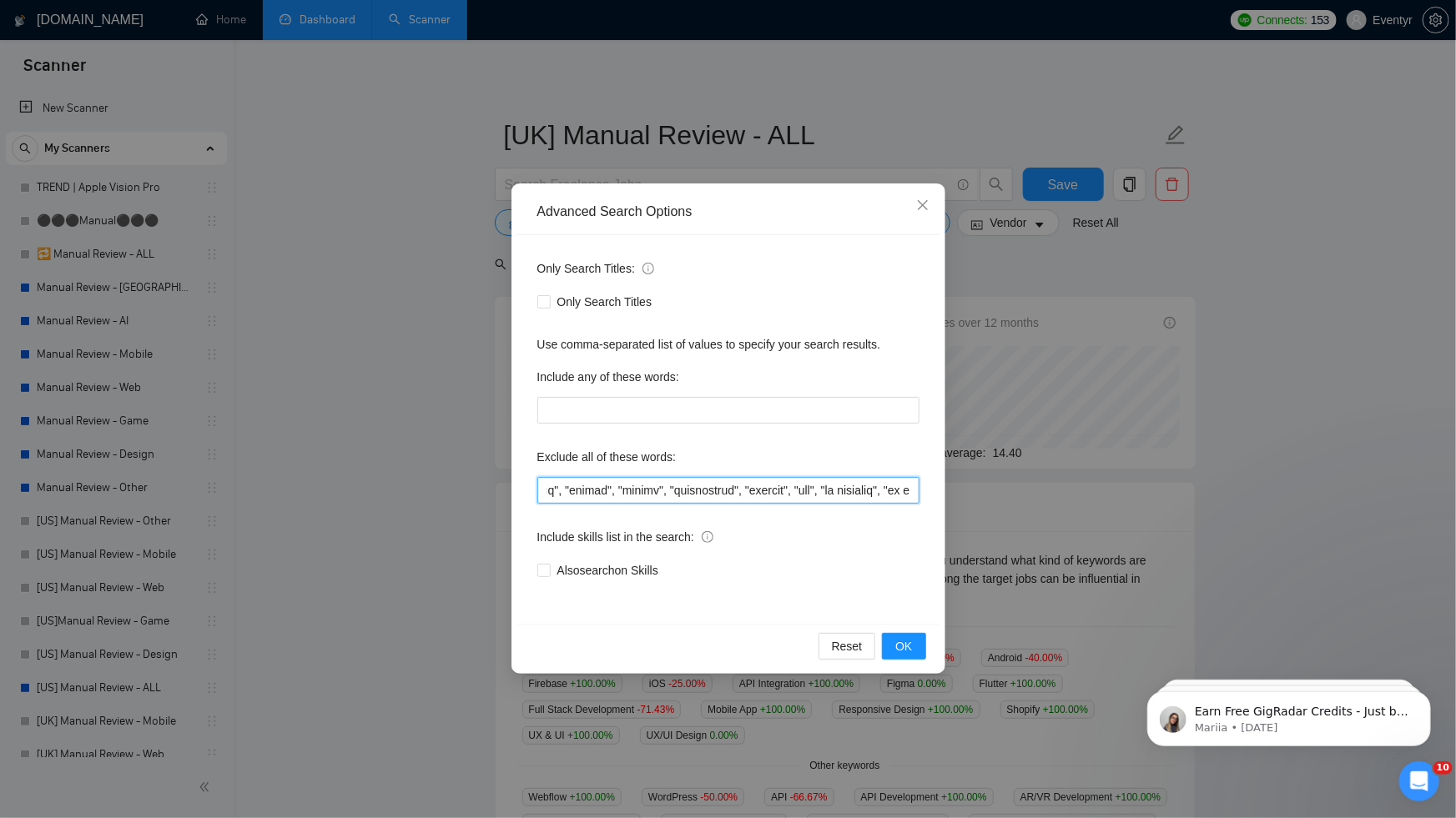
click at [923, 488] on div "Only Search Titles: Only Search Titles Use comma-separated list of values to sp…" at bounding box center [728, 429] width 422 height 389
click at [740, 493] on input "text" at bounding box center [728, 490] width 382 height 27
click at [793, 488] on input "text" at bounding box center [728, 490] width 382 height 27
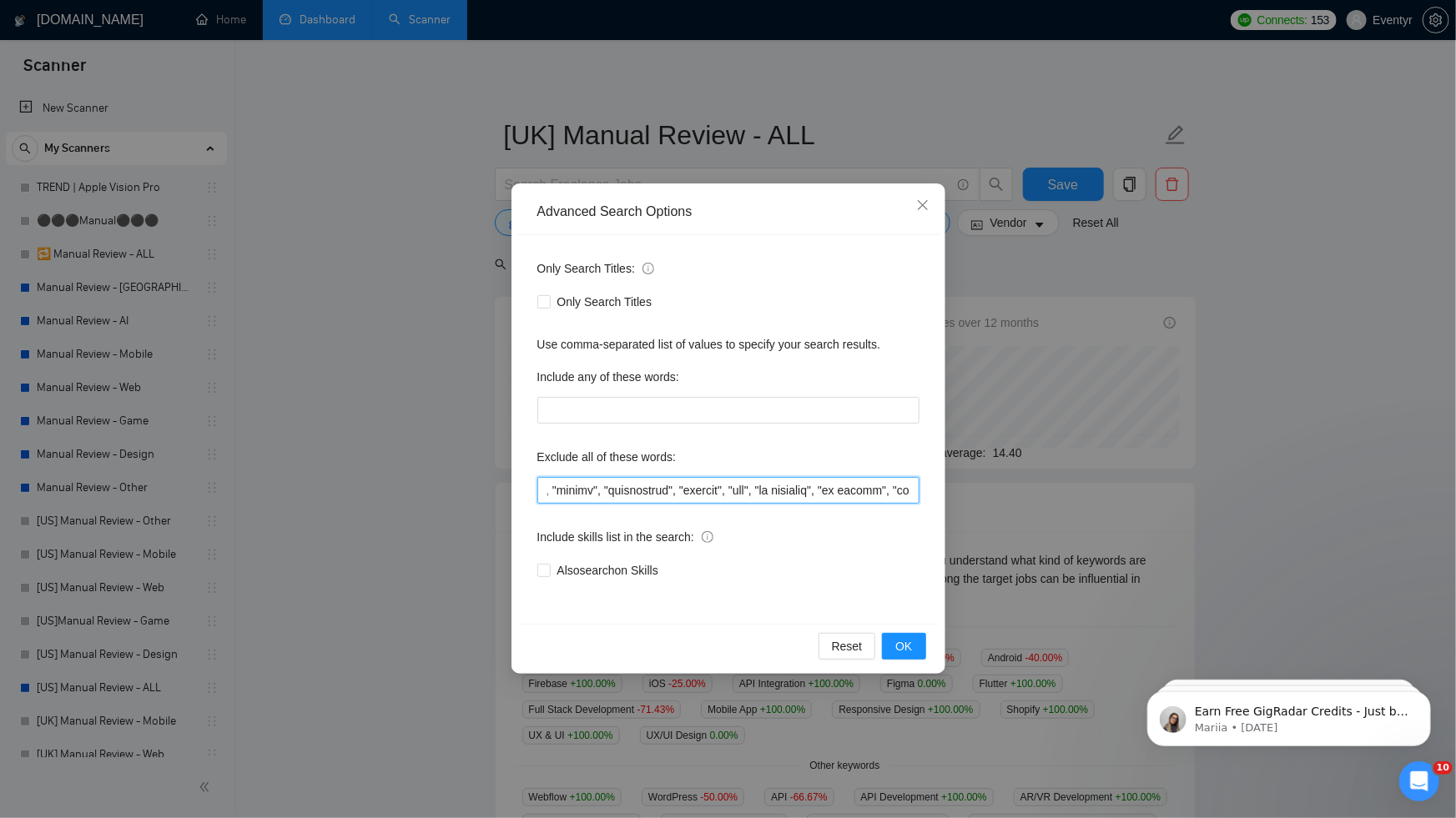
click at [793, 488] on input "text" at bounding box center [728, 490] width 382 height 27
click at [822, 488] on input "text" at bounding box center [728, 490] width 382 height 27
click at [815, 489] on input "text" at bounding box center [728, 490] width 382 height 27
drag, startPoint x: 815, startPoint y: 489, endPoint x: 862, endPoint y: 489, distance: 47.0
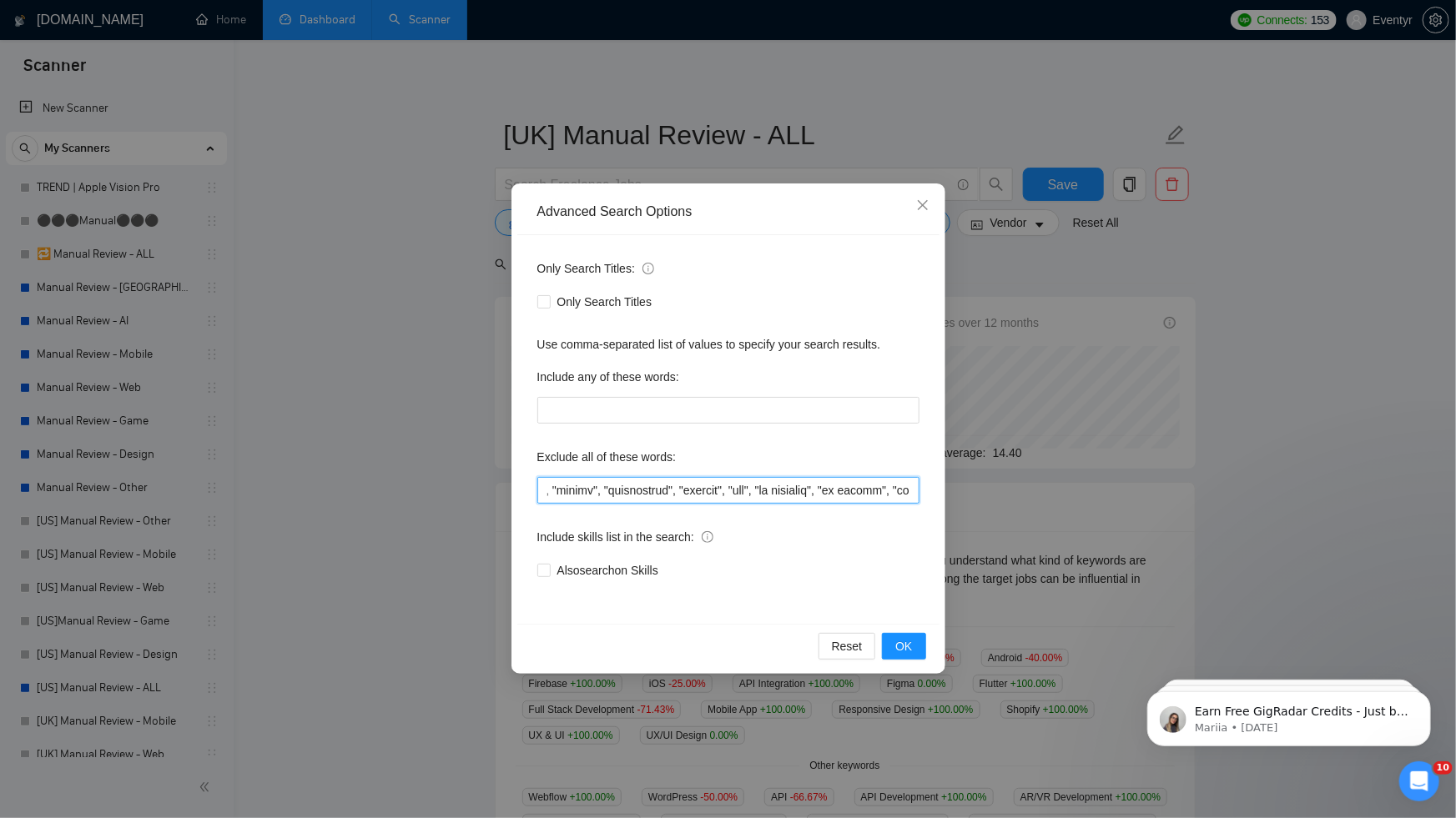
click at [862, 489] on input "text" at bounding box center [728, 490] width 382 height 27
click at [922, 204] on icon "close" at bounding box center [923, 204] width 13 height 13
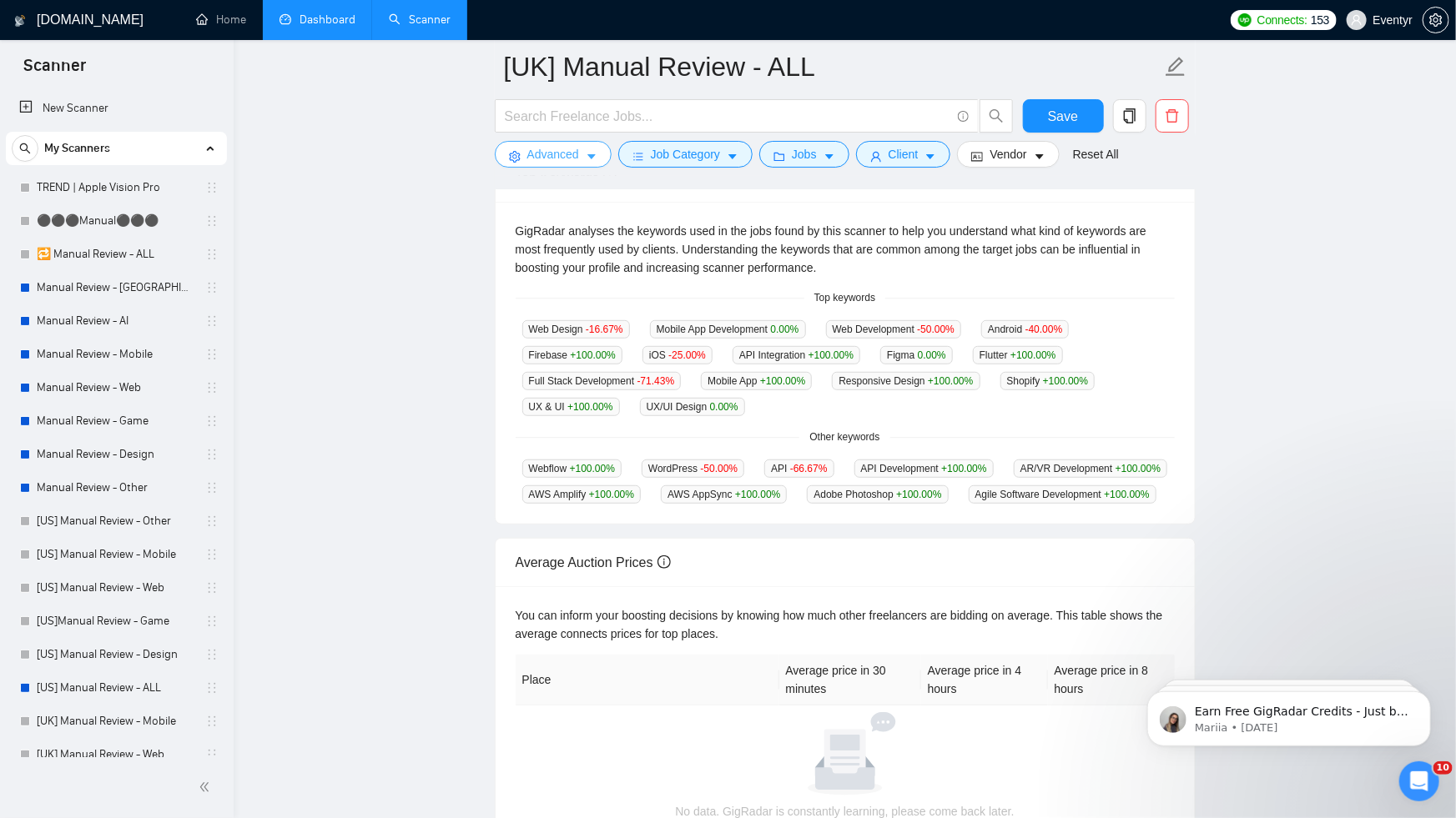
scroll to position [344, 0]
click at [85, 312] on link "Manual Review - AI" at bounding box center [116, 321] width 158 height 33
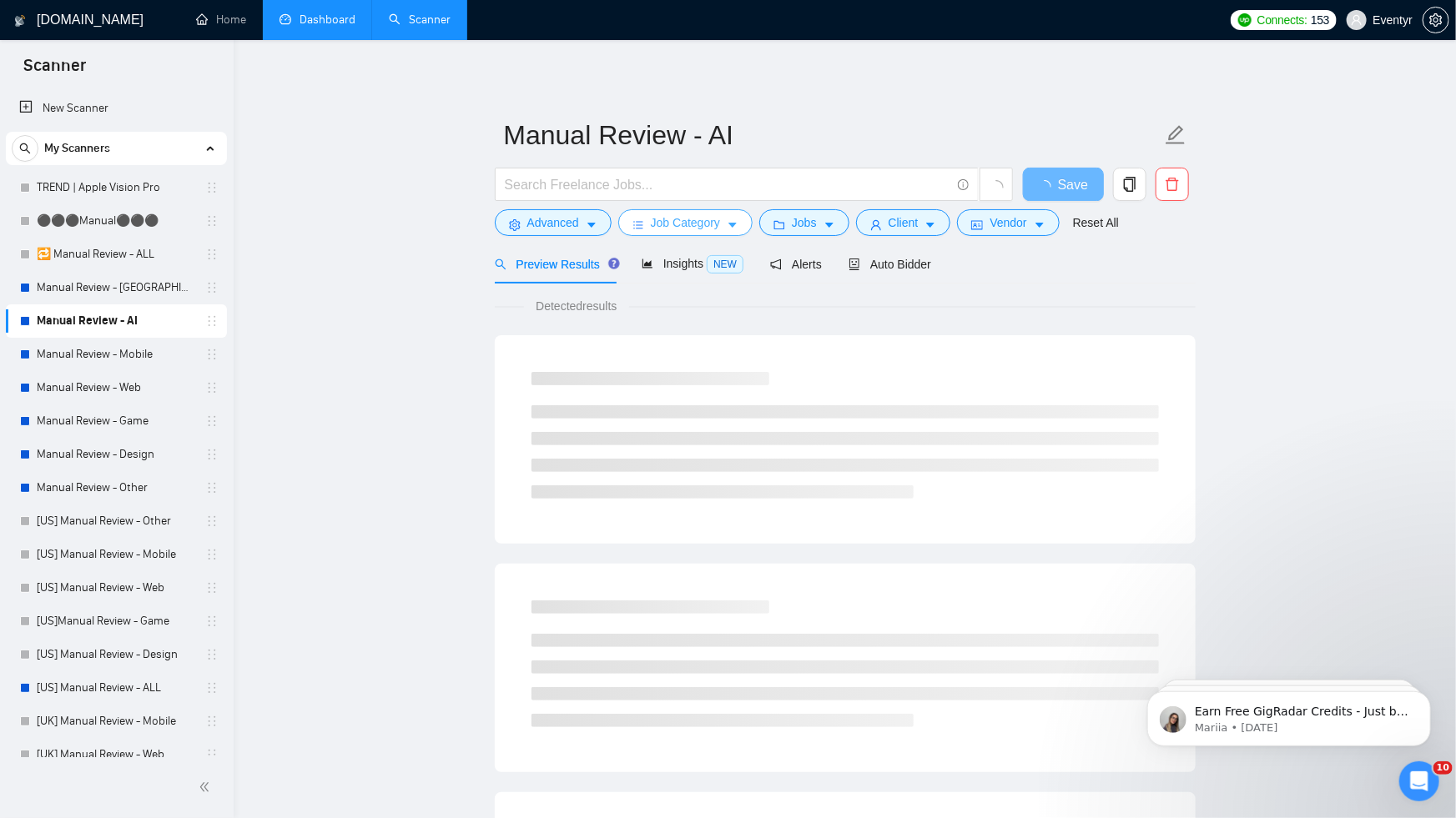
click at [689, 222] on span "Job Category" at bounding box center [686, 222] width 70 height 18
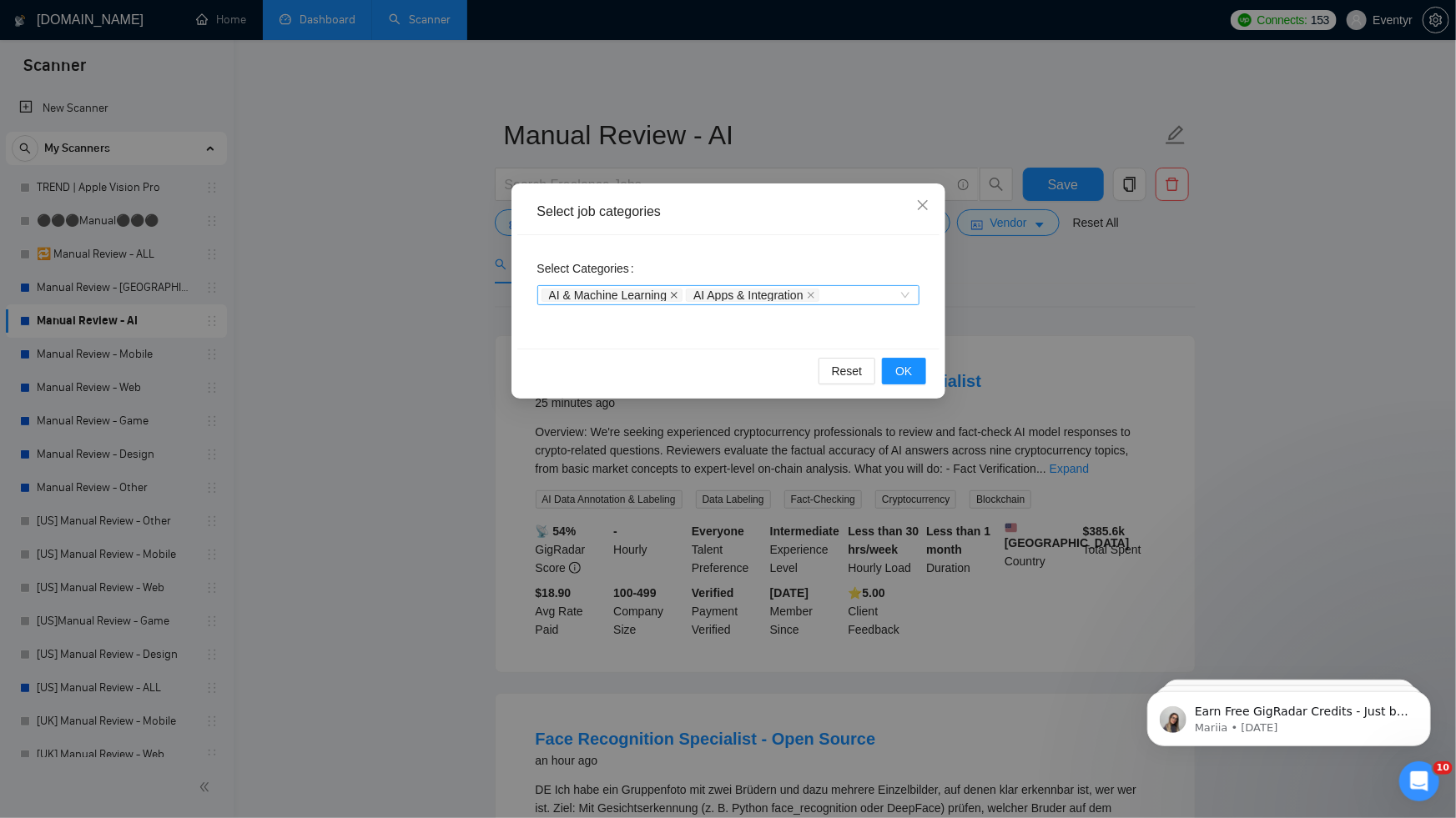
click at [675, 296] on icon "close" at bounding box center [674, 296] width 7 height 7
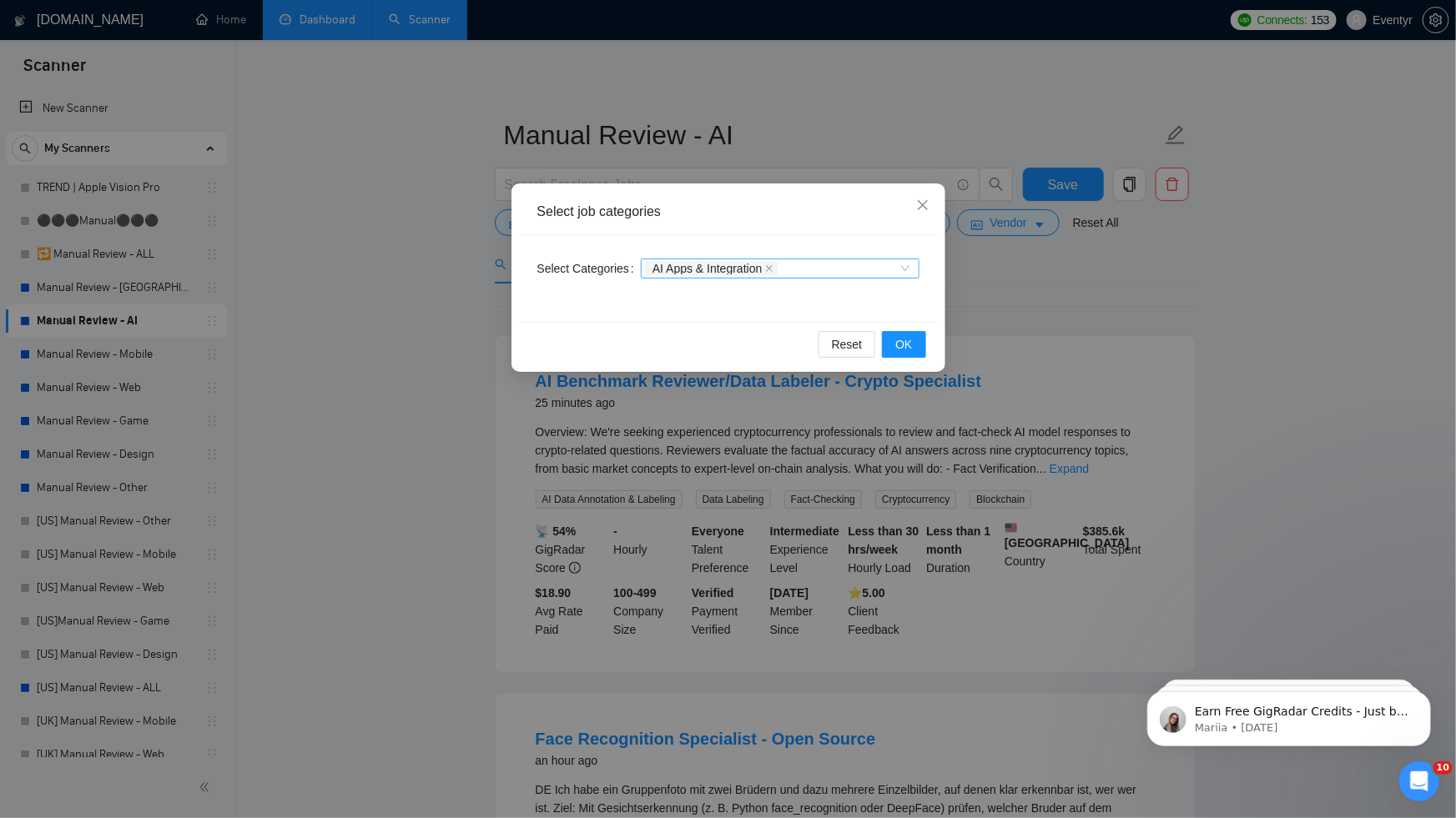
click at [675, 296] on div "Select Categories AI Apps & Integration" at bounding box center [728, 278] width 422 height 87
click at [774, 267] on icon "close" at bounding box center [770, 269] width 7 height 7
click at [928, 199] on icon "close" at bounding box center [923, 204] width 13 height 13
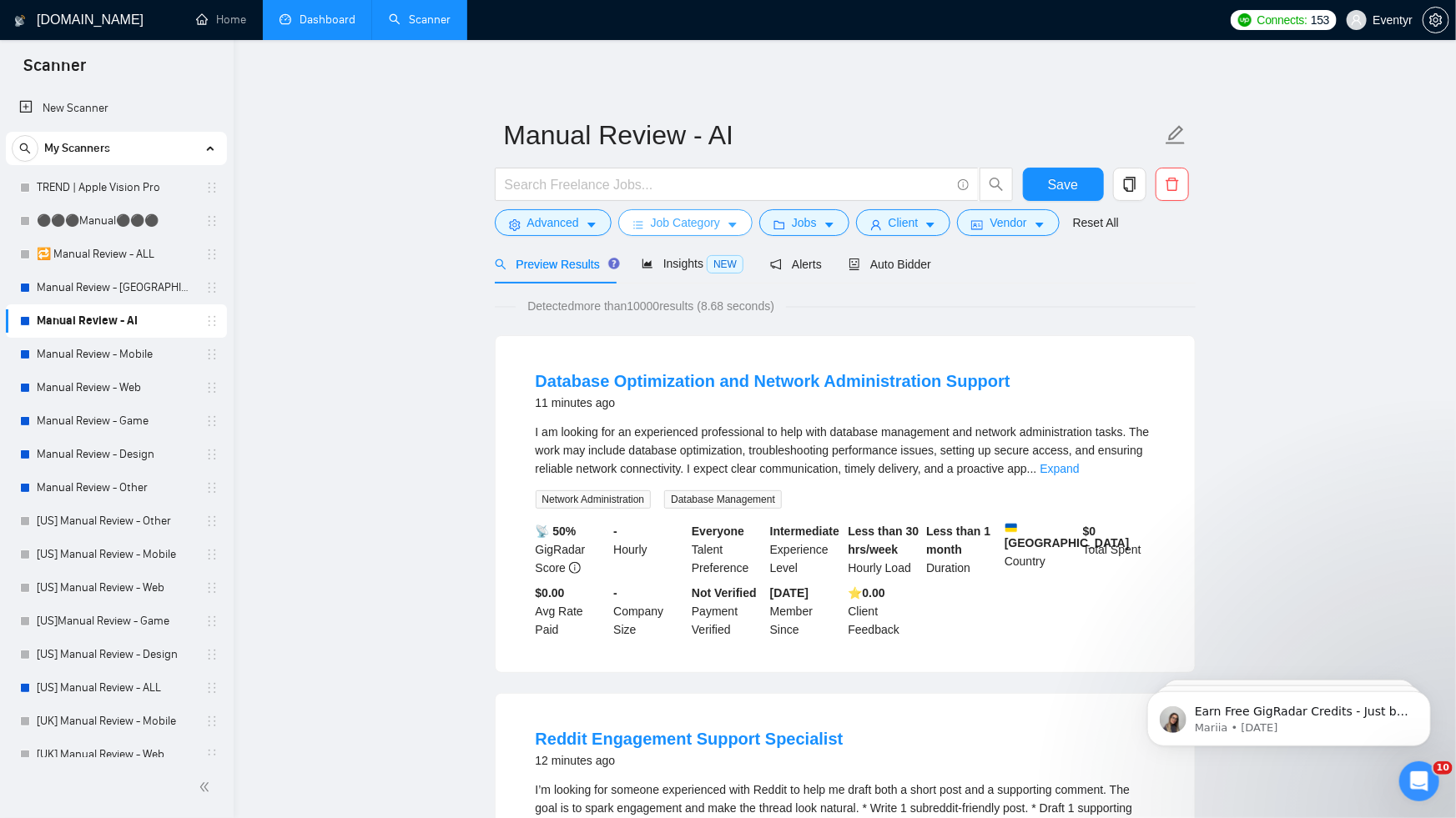
click at [660, 228] on span "Job Category" at bounding box center [686, 222] width 70 height 18
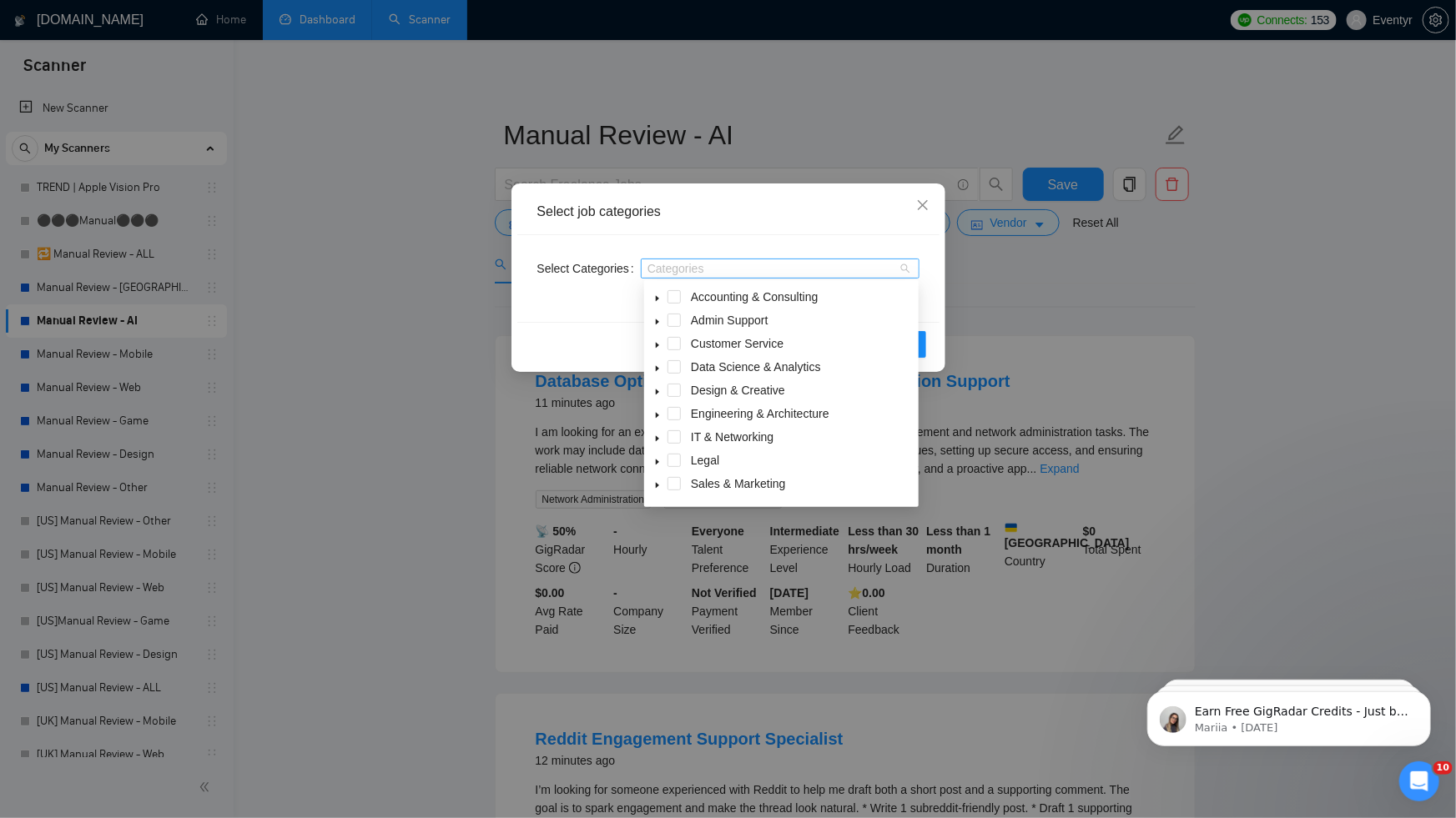
click at [661, 277] on div "Categories" at bounding box center [780, 268] width 278 height 20
type input "`"
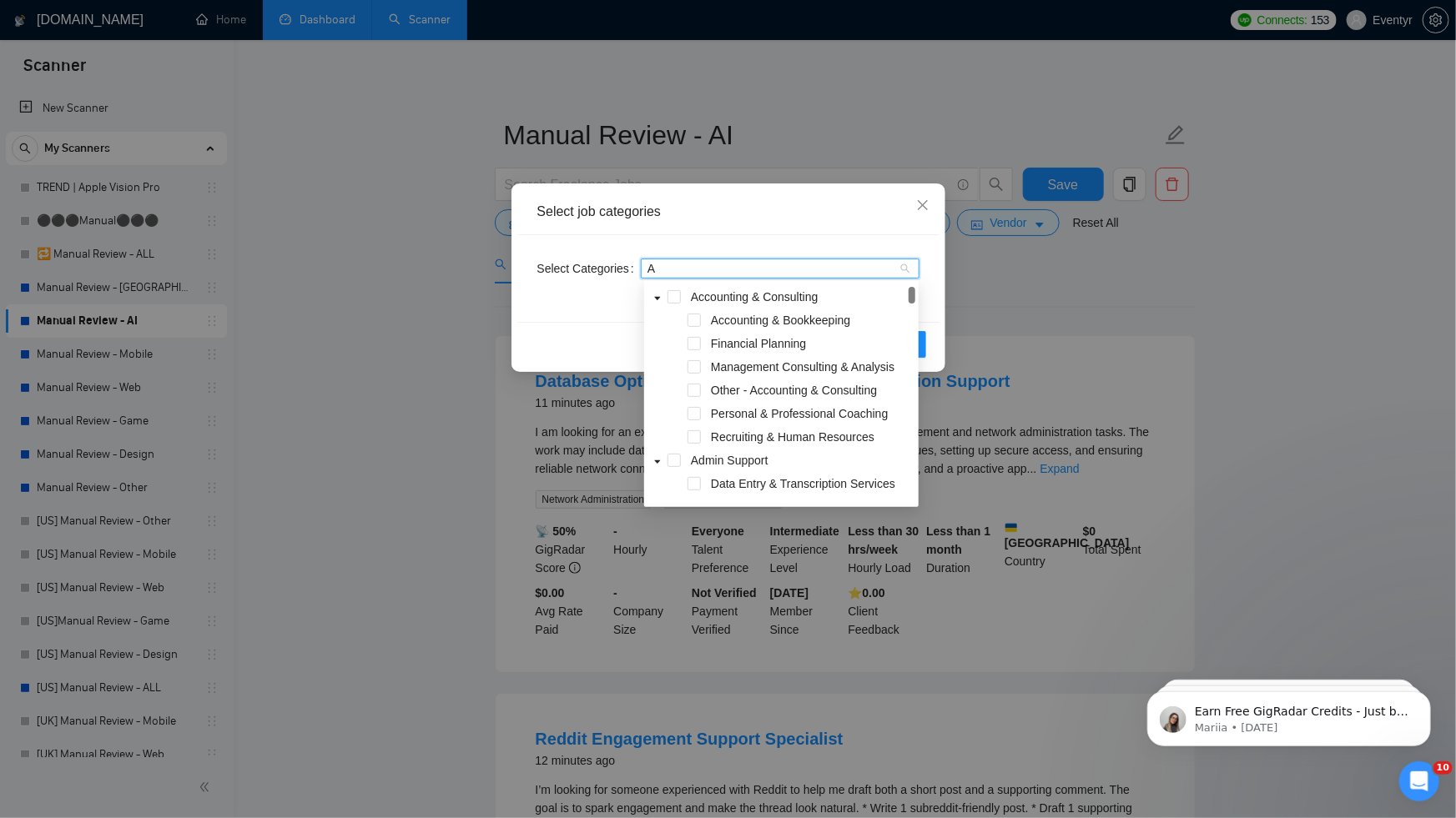
type input "AI"
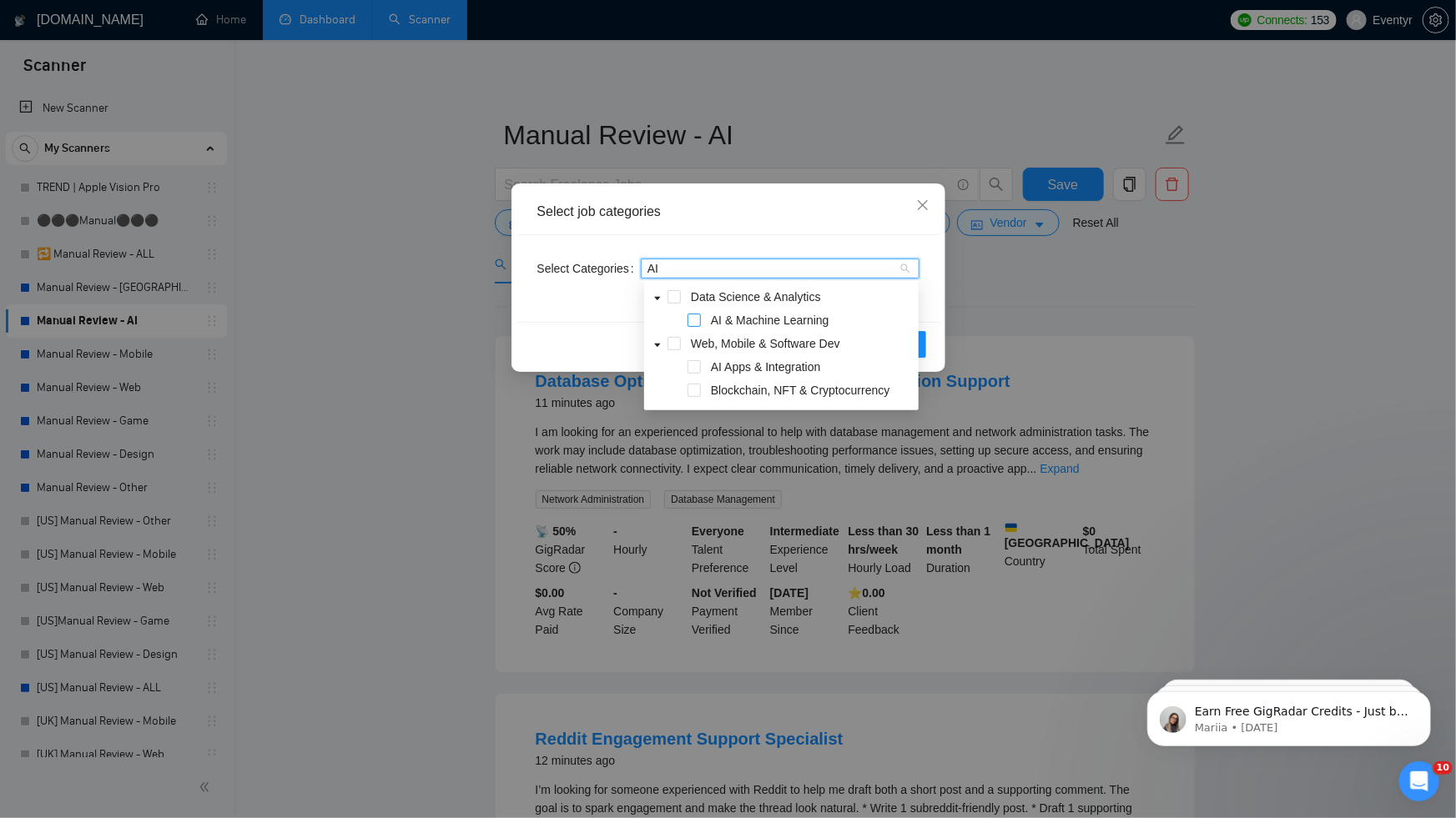
click at [696, 324] on span at bounding box center [694, 319] width 13 height 13
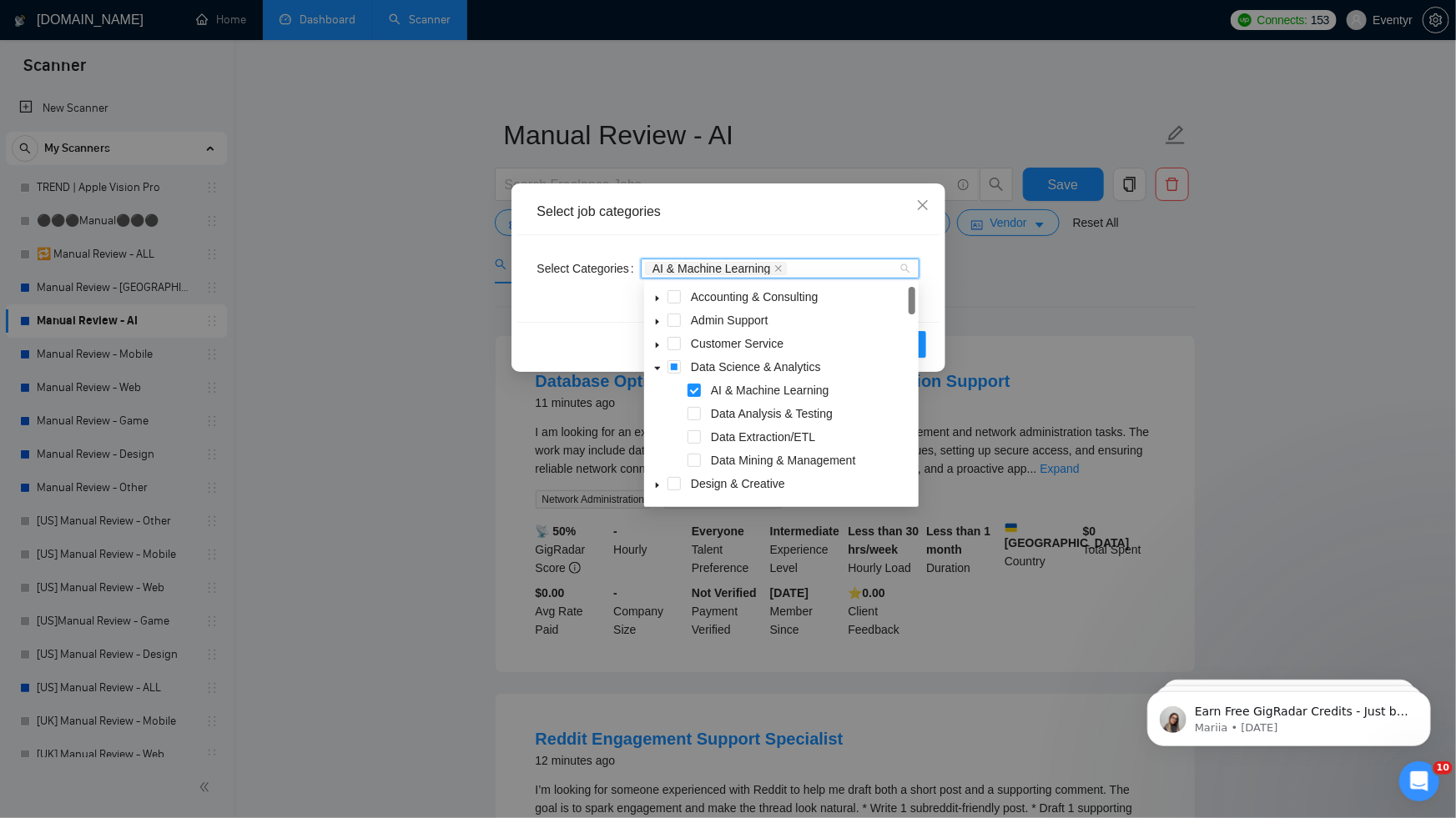
click at [657, 486] on icon "caret-down" at bounding box center [657, 486] width 3 height 6
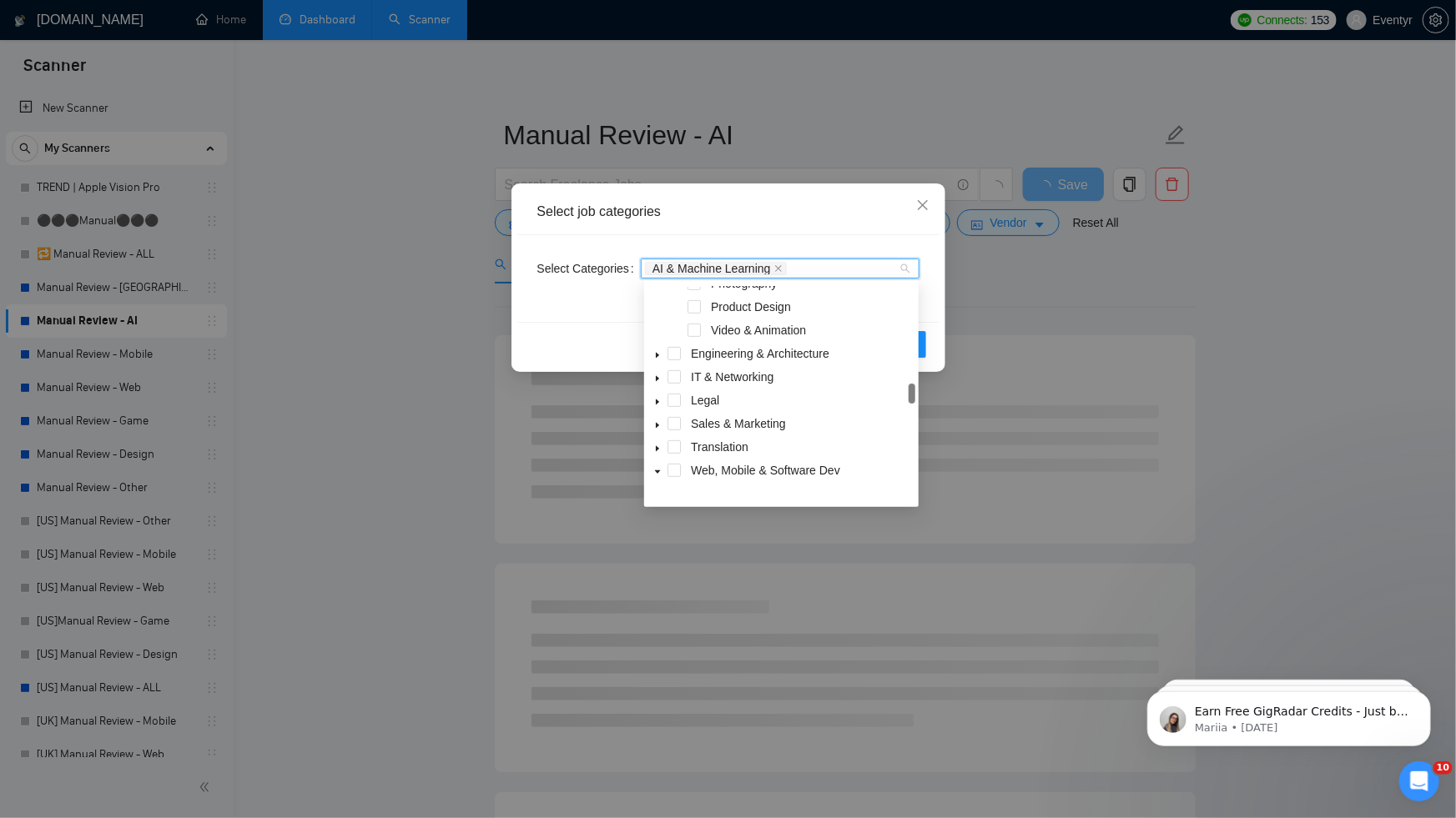
scroll to position [389, 0]
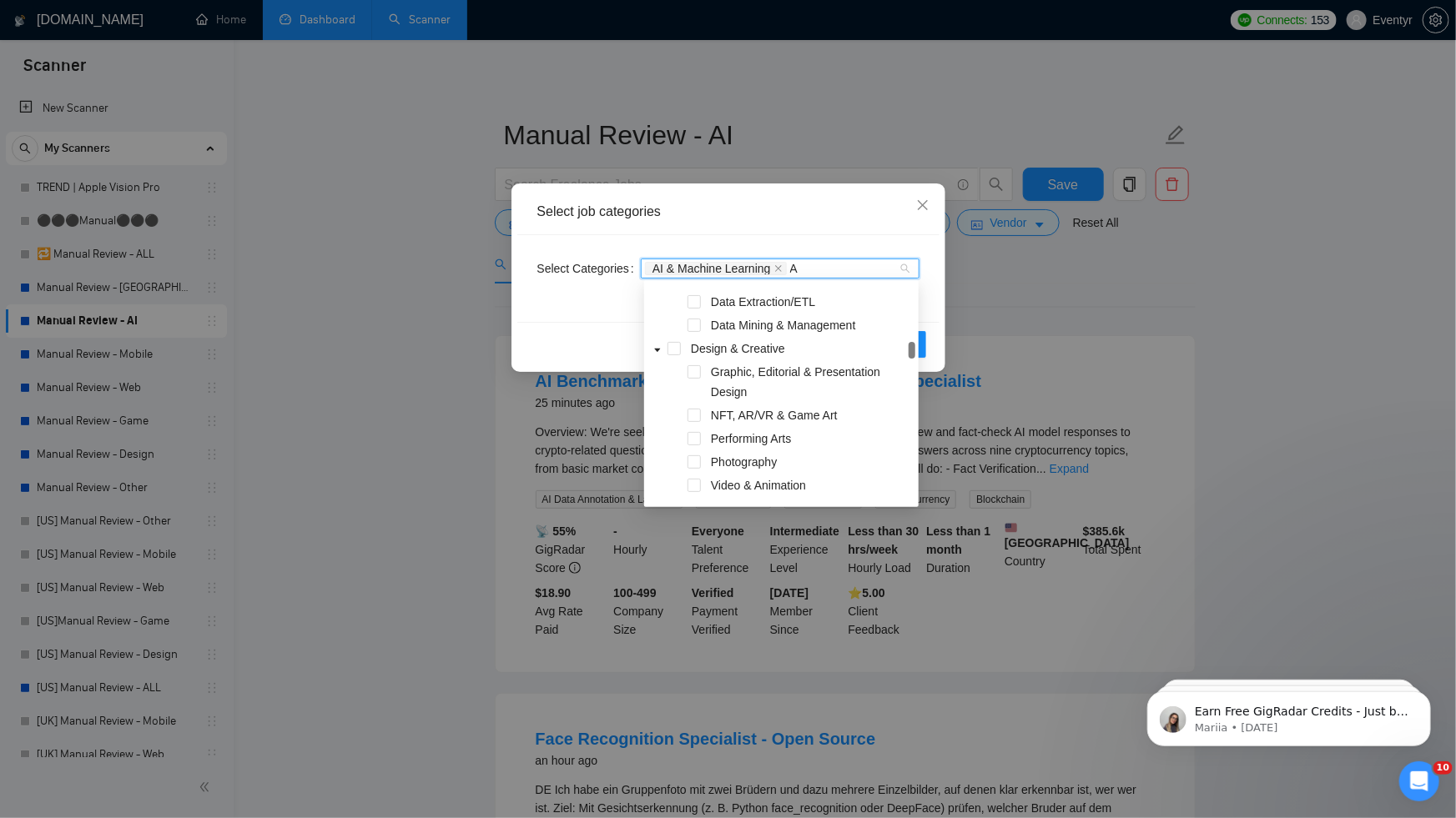
type input "AI"
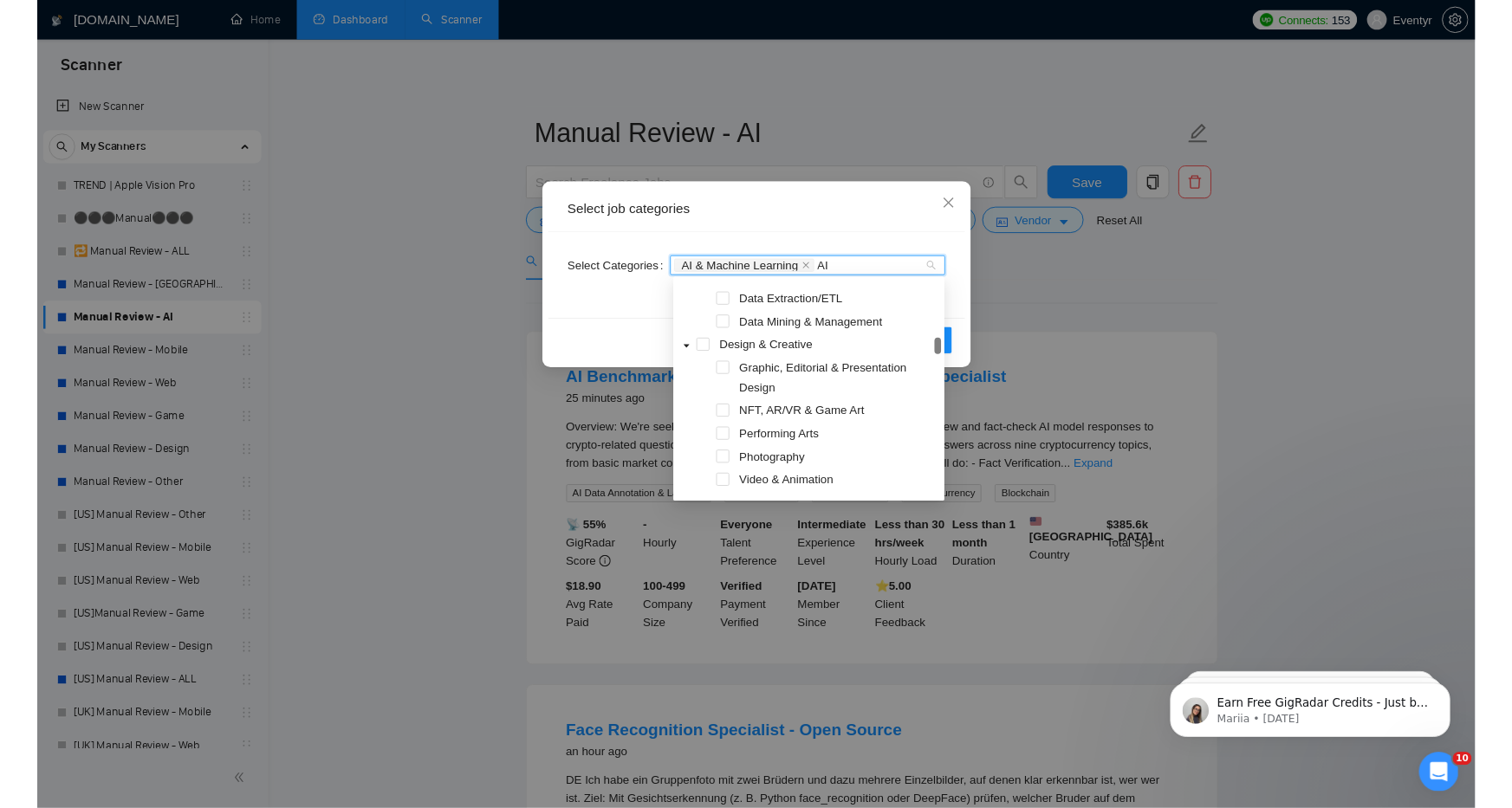
scroll to position [0, 0]
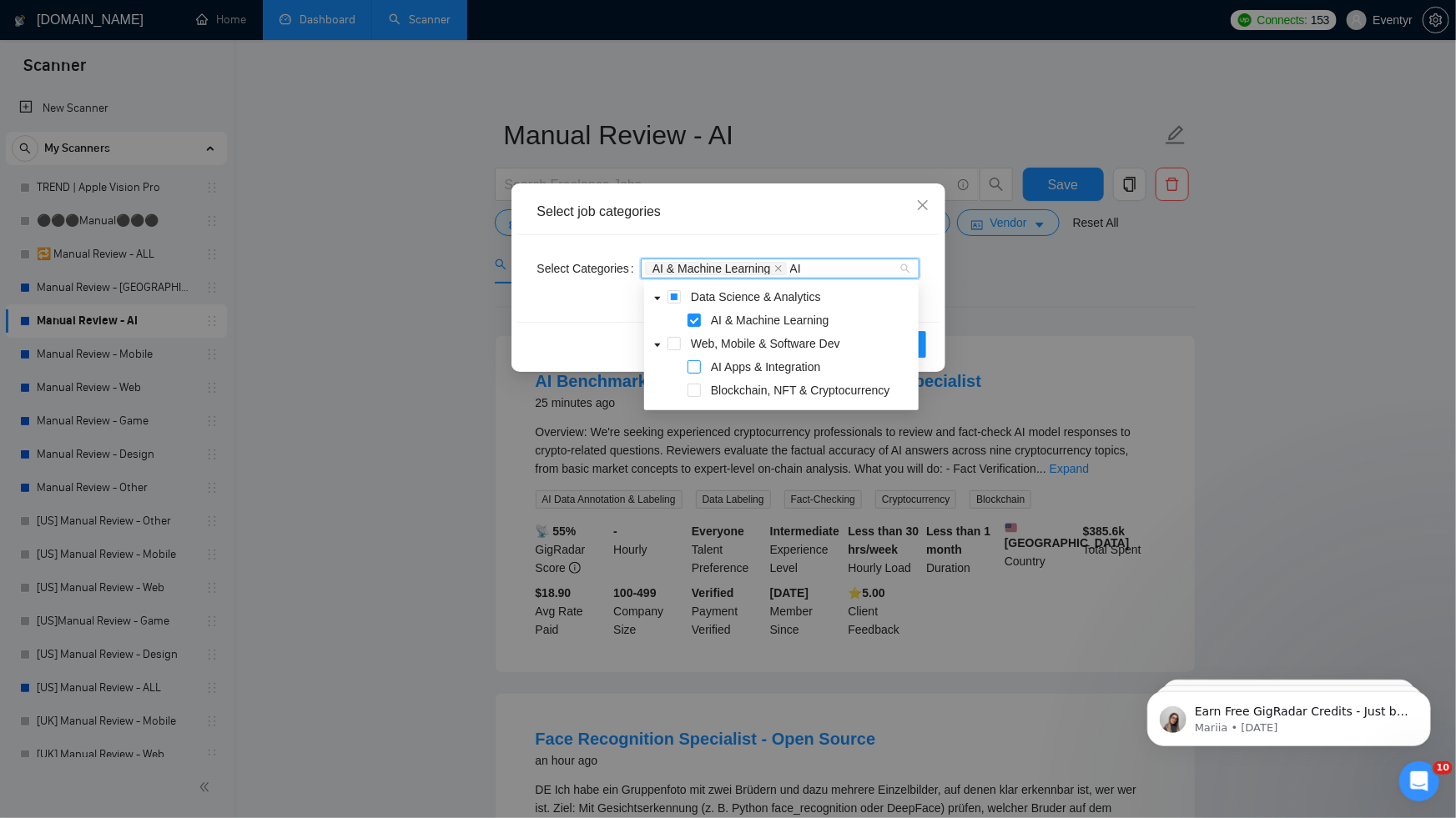
click at [693, 365] on span at bounding box center [694, 366] width 13 height 13
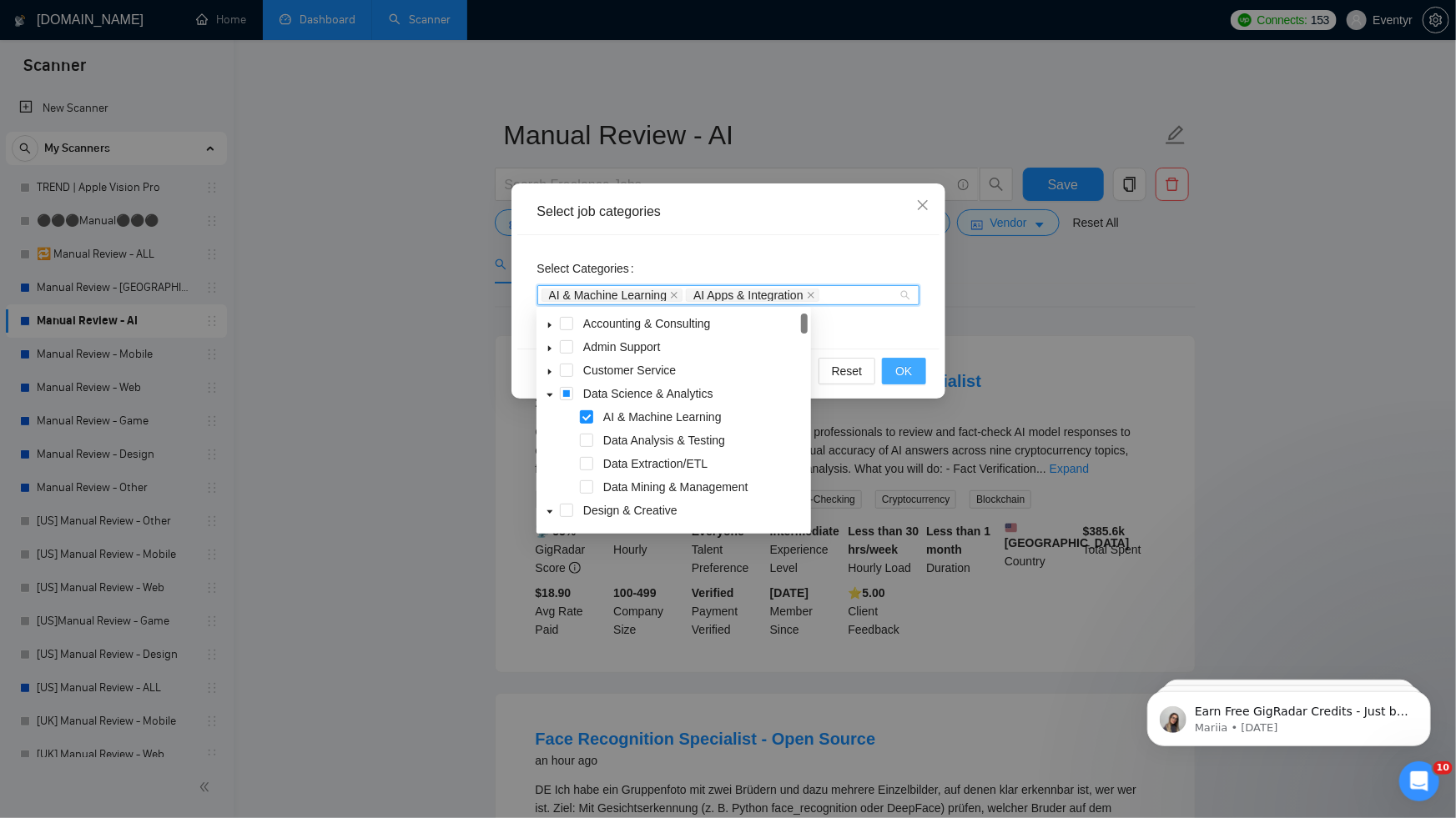
click at [902, 374] on span "OK" at bounding box center [903, 371] width 17 height 18
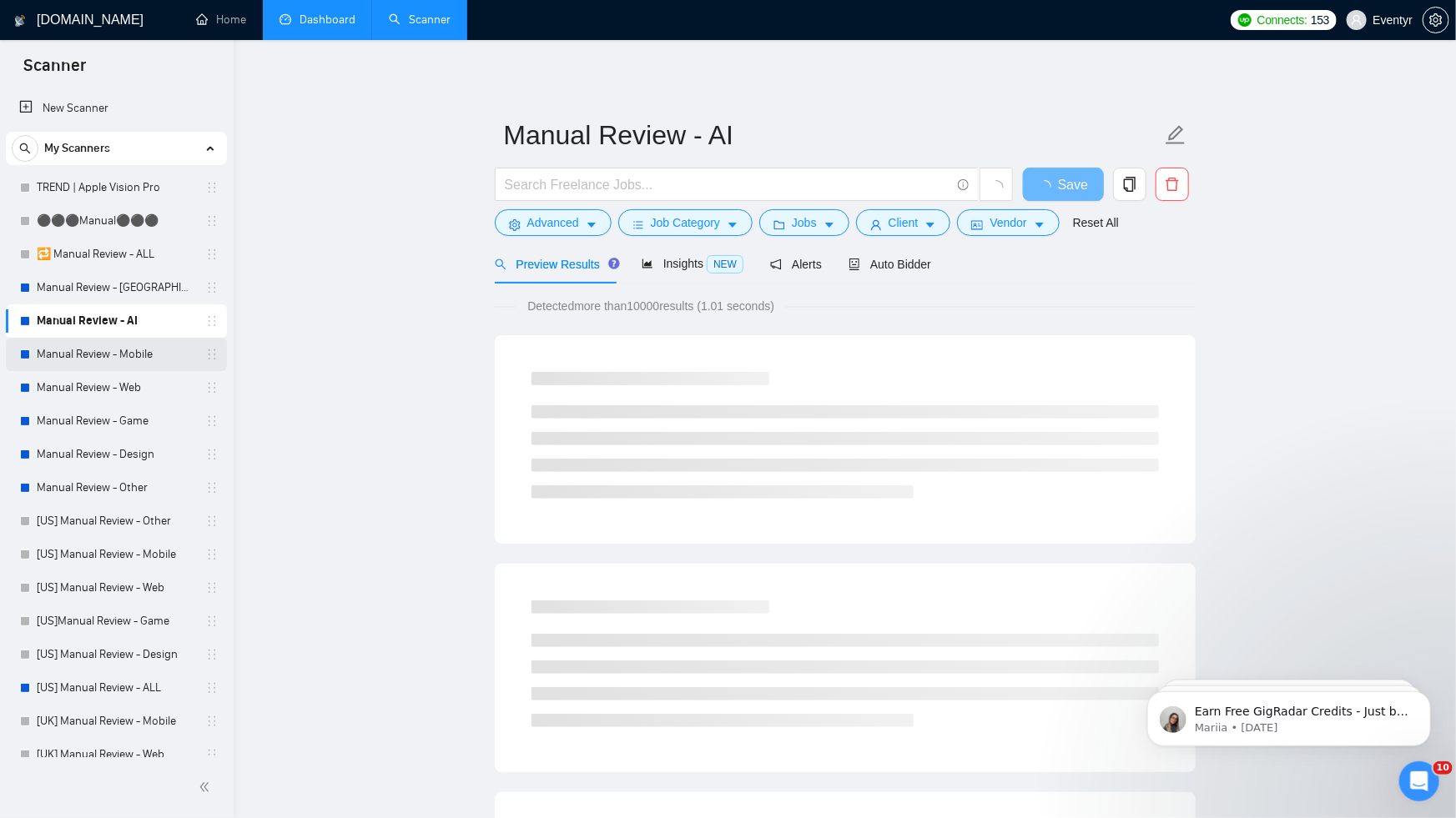
click at [125, 352] on link "Manual Review - Mobile" at bounding box center [116, 354] width 158 height 33
click at [82, 326] on link "Manual Review - AI" at bounding box center [116, 321] width 158 height 33
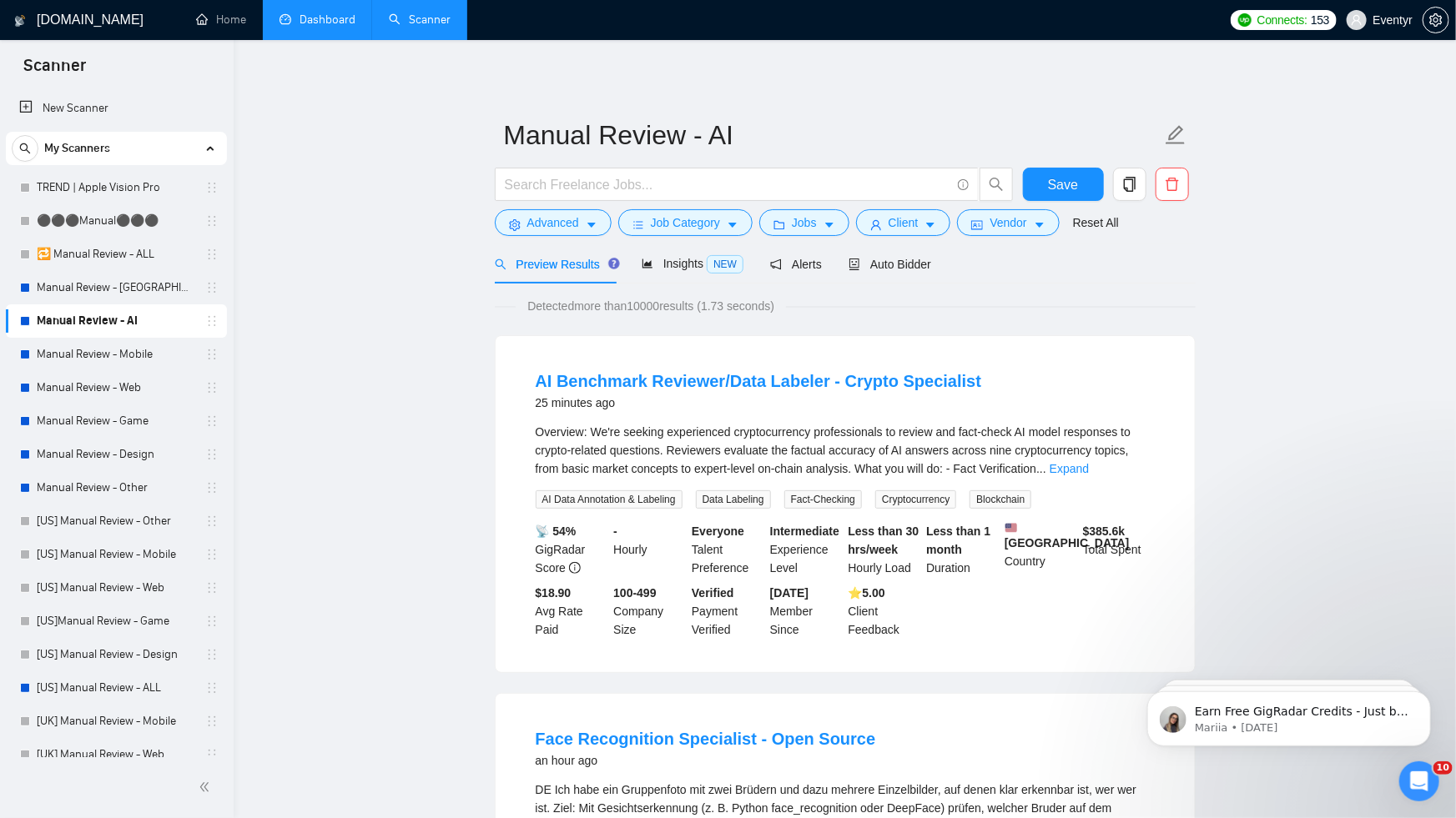
click at [202, 146] on div "My Scanners" at bounding box center [116, 148] width 210 height 33
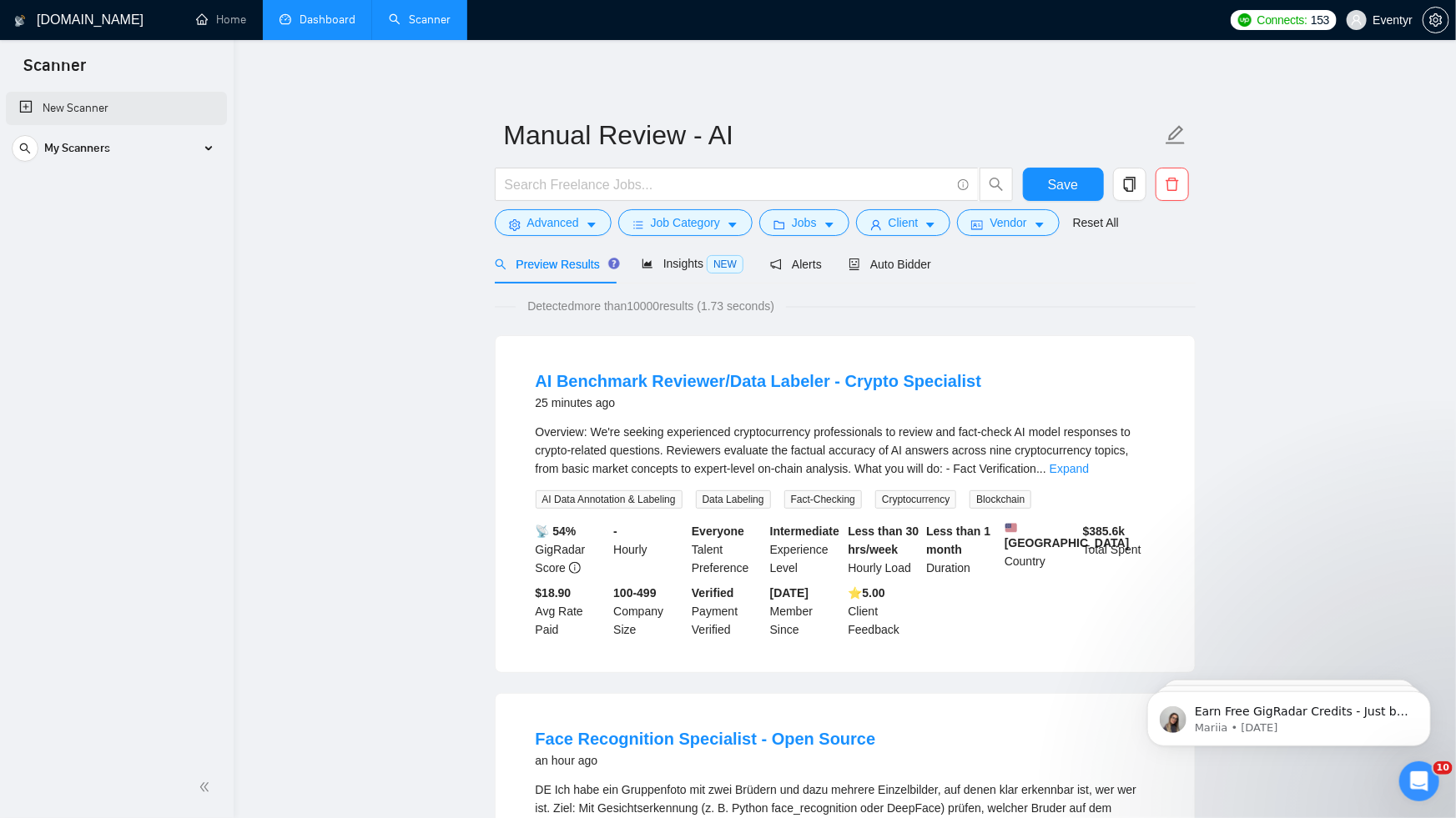
click at [132, 96] on link "New Scanner" at bounding box center [116, 108] width 194 height 33
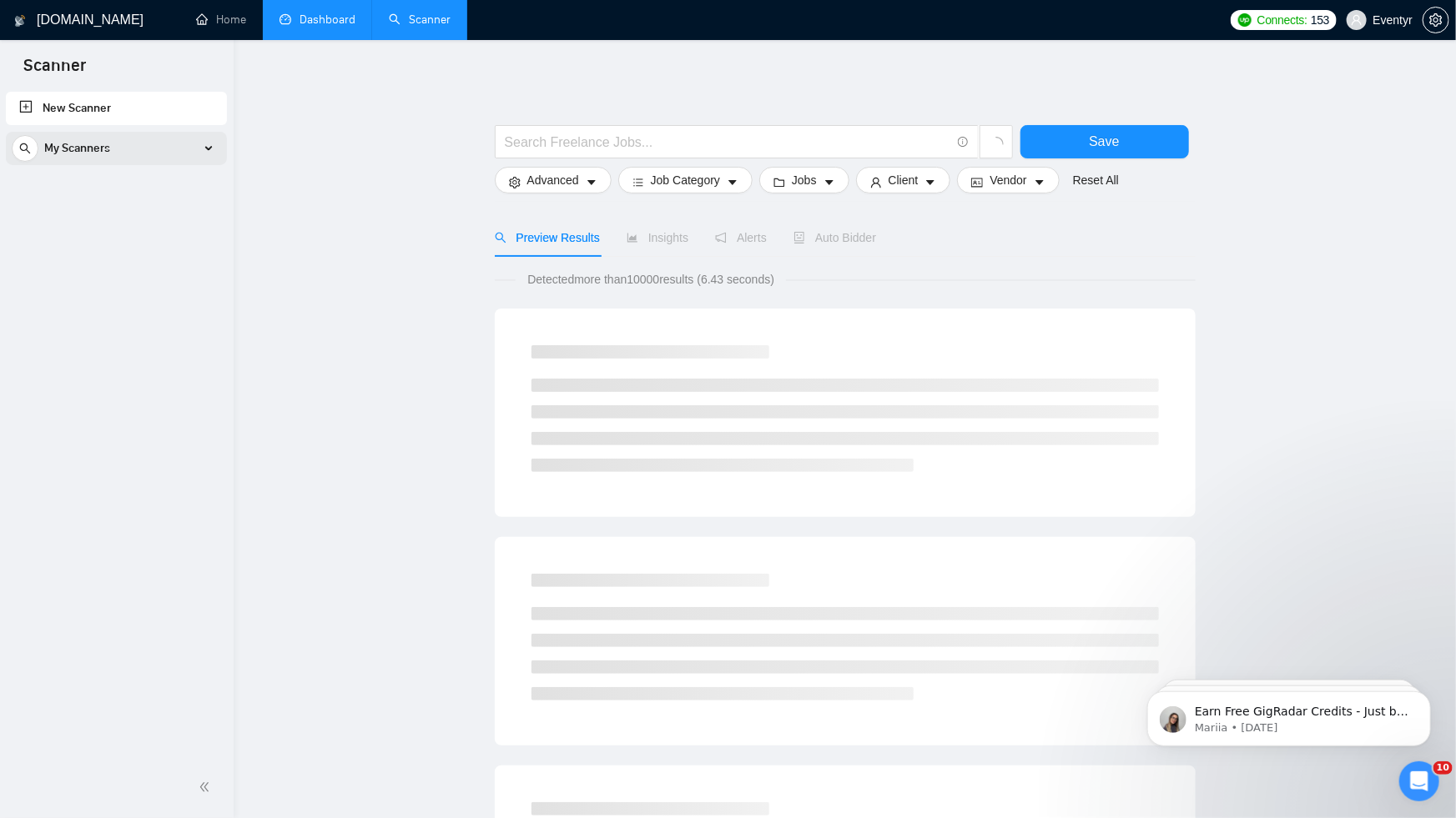
click at [152, 152] on div "My Scanners" at bounding box center [116, 148] width 210 height 33
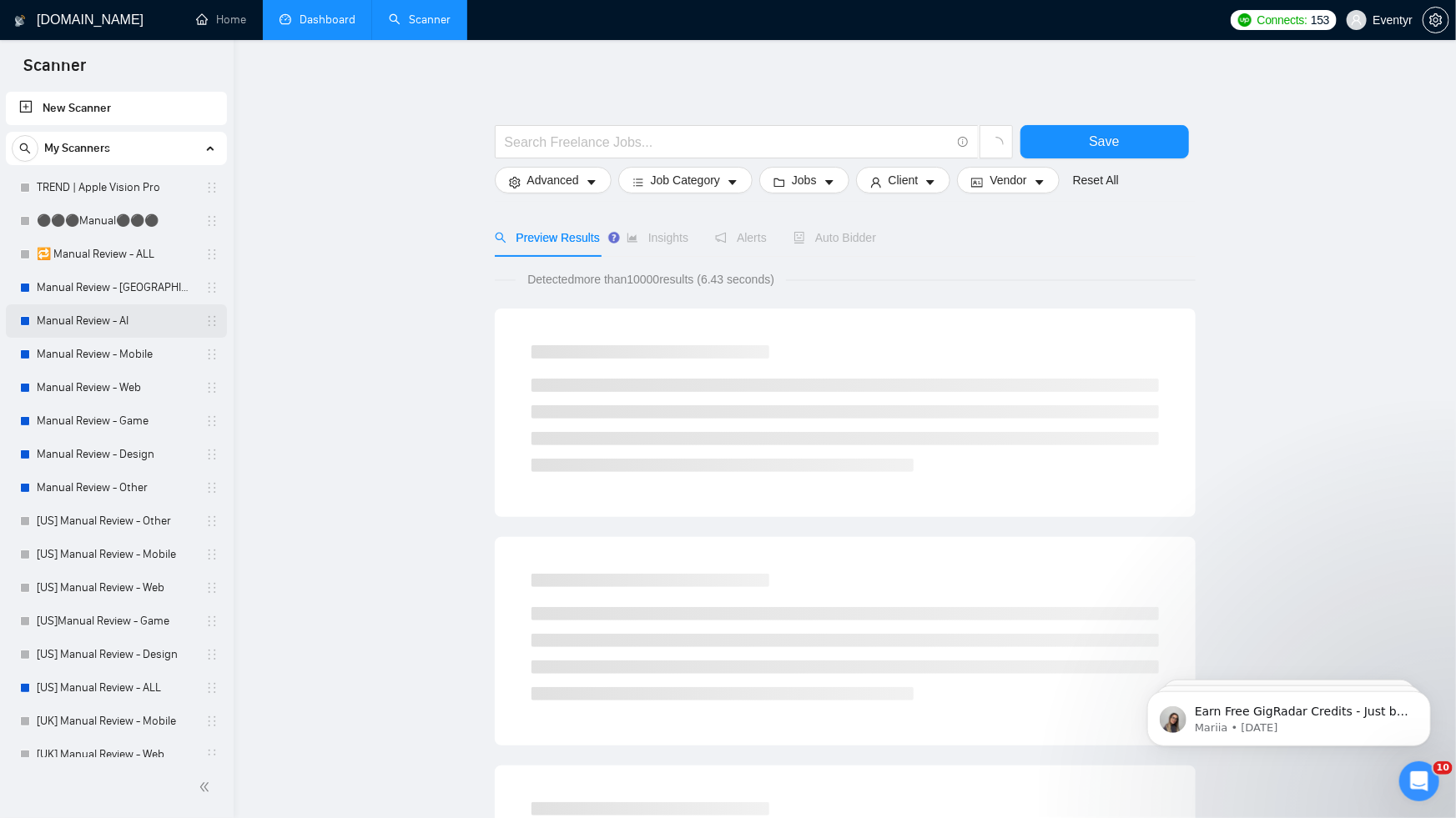
click at [122, 325] on link "Manual Review - AI" at bounding box center [116, 321] width 158 height 33
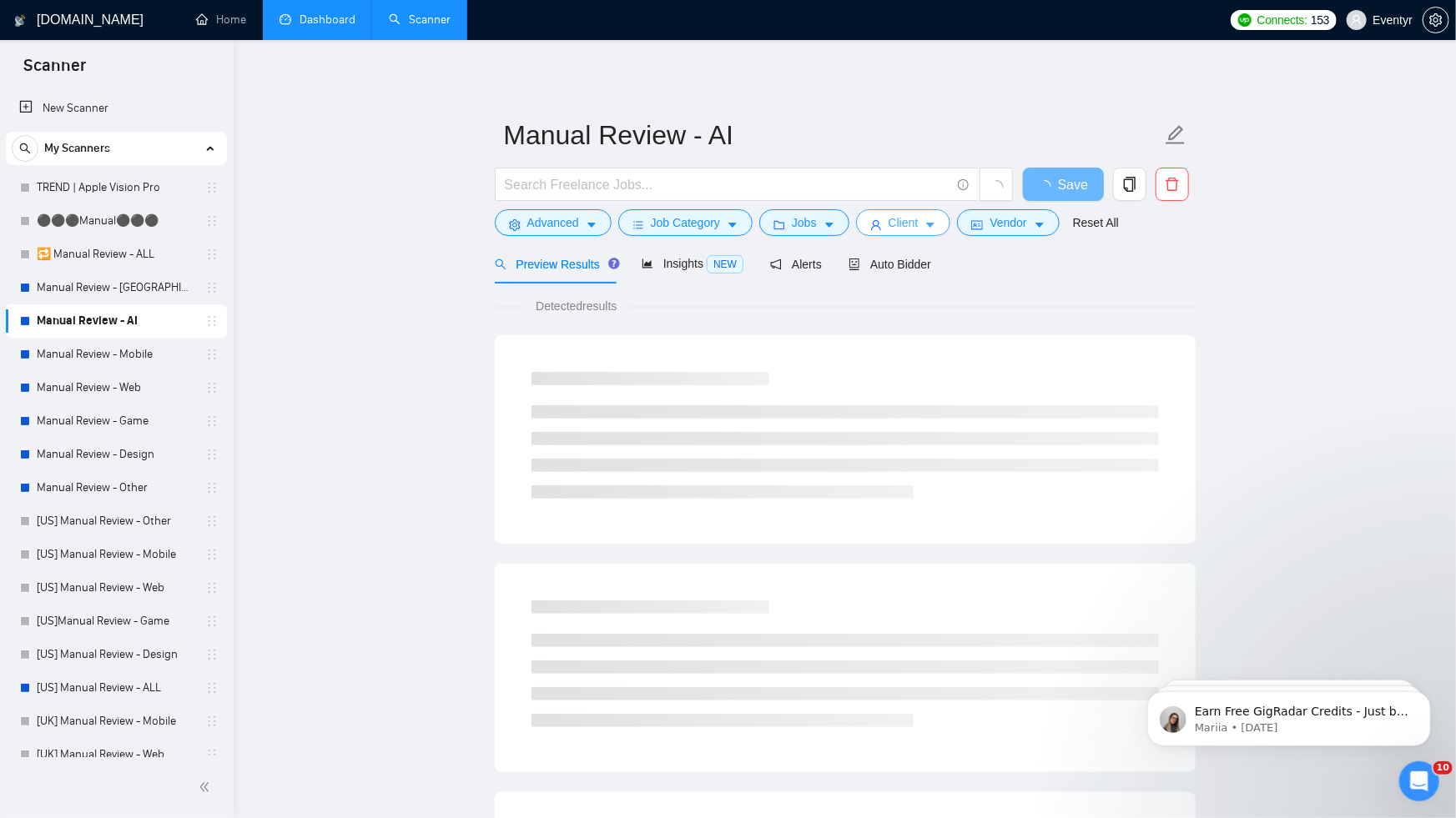
click at [917, 223] on span "Client" at bounding box center [903, 222] width 30 height 18
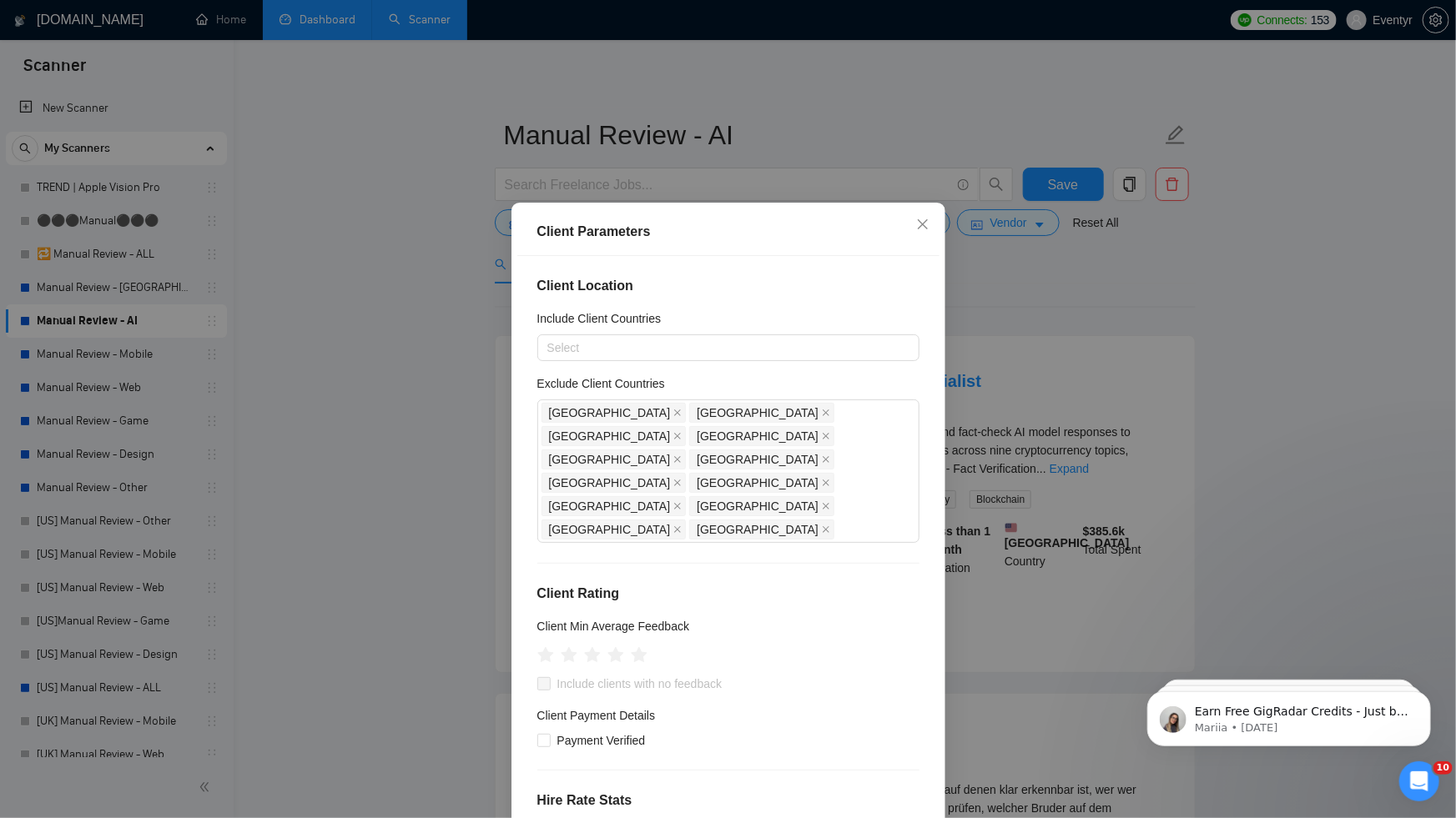
click at [999, 366] on div "Client Parameters Client Location Include Client Countries Select Exclude Clien…" at bounding box center [728, 409] width 1456 height 818
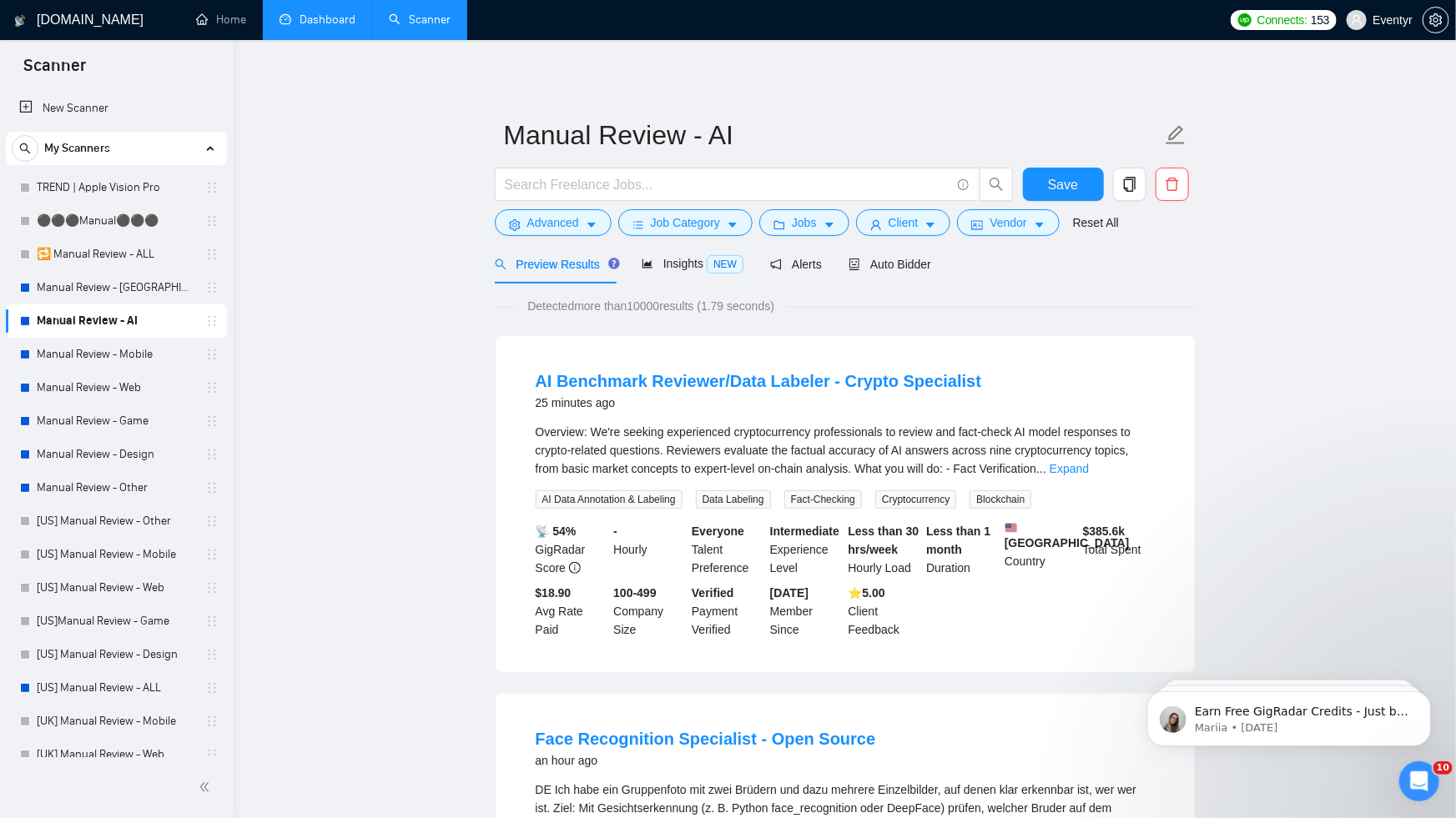
click at [93, 21] on h1 "[DOMAIN_NAME]" at bounding box center [90, 20] width 107 height 40
